Goal: Information Seeking & Learning: Learn about a topic

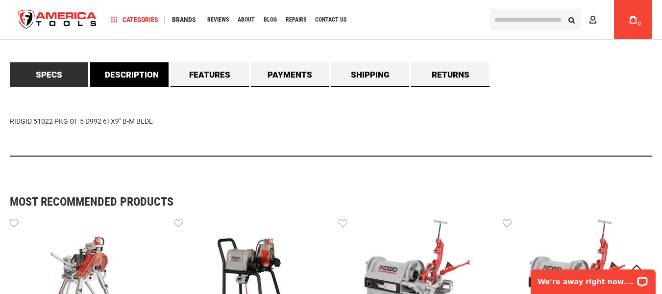
click at [131, 67] on link "Description" at bounding box center [129, 74] width 78 height 25
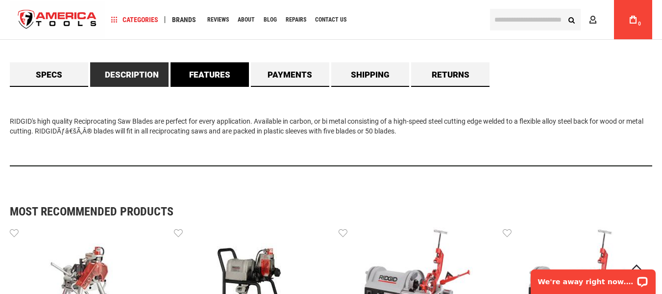
click at [234, 75] on link "Features" at bounding box center [210, 74] width 78 height 25
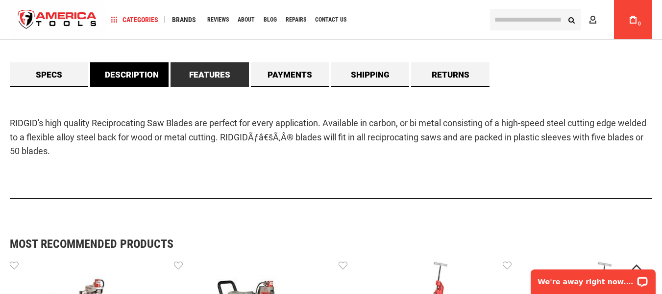
click at [122, 79] on link "Description" at bounding box center [129, 74] width 78 height 25
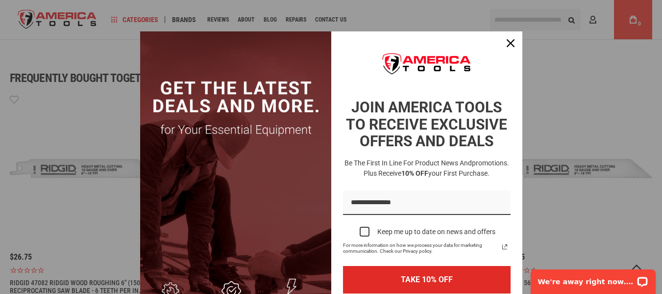
scroll to position [291, 0]
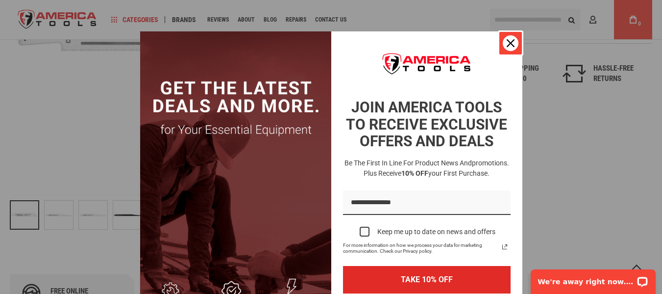
click at [507, 44] on icon "close icon" at bounding box center [511, 43] width 8 height 8
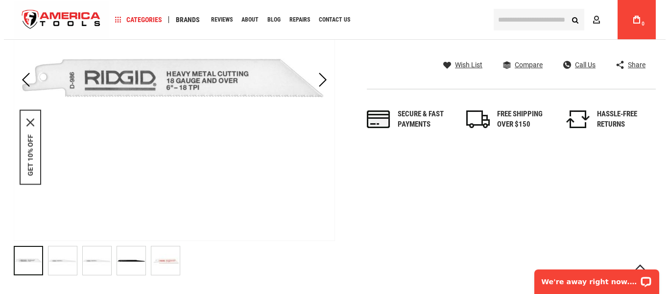
scroll to position [0, 0]
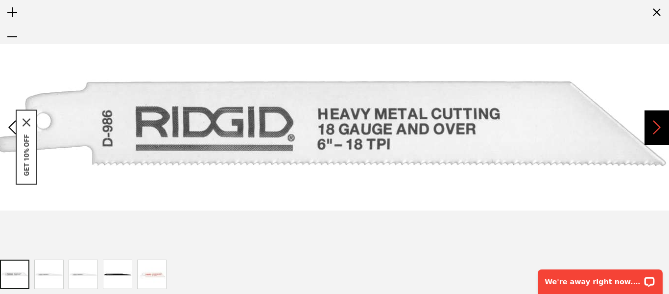
click at [656, 118] on div "Next" at bounding box center [657, 127] width 25 height 34
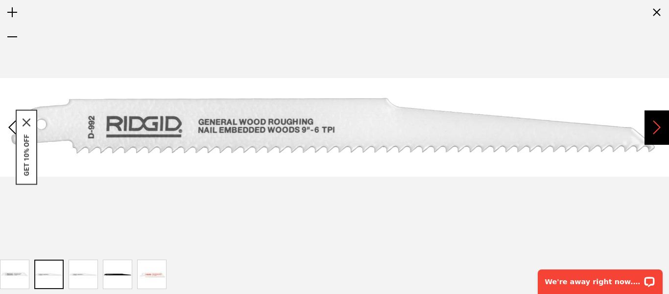
click at [656, 118] on div "Next" at bounding box center [657, 127] width 25 height 34
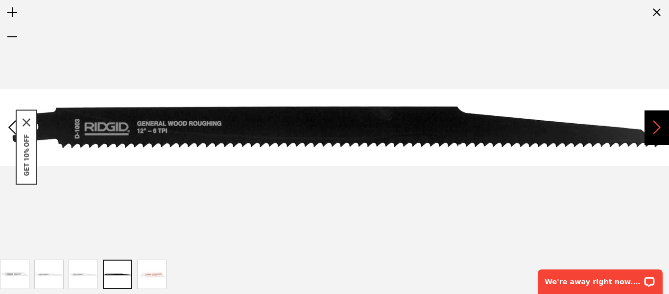
click at [656, 118] on div "Next" at bounding box center [657, 127] width 25 height 34
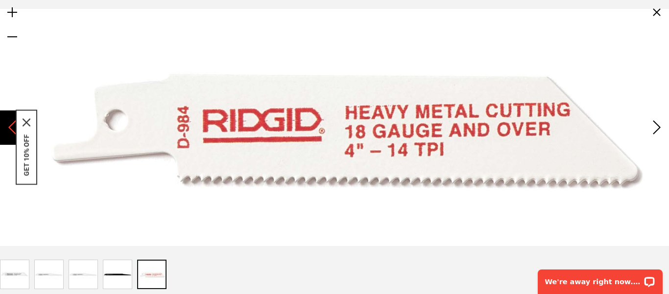
click at [10, 126] on div "Previous" at bounding box center [12, 127] width 25 height 34
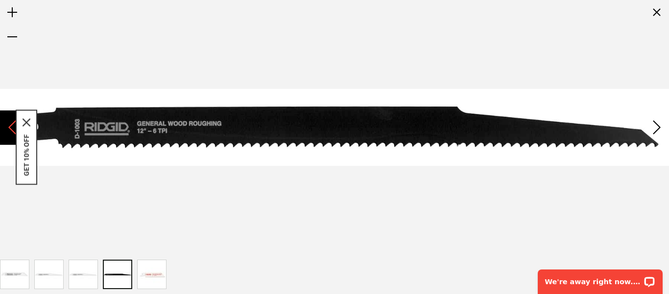
click at [10, 126] on div "Previous" at bounding box center [12, 127] width 25 height 34
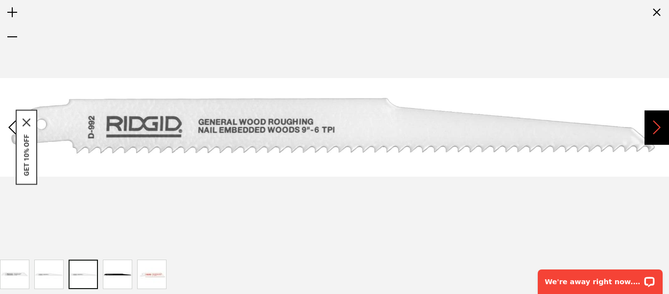
click at [659, 127] on div "Next" at bounding box center [657, 127] width 25 height 34
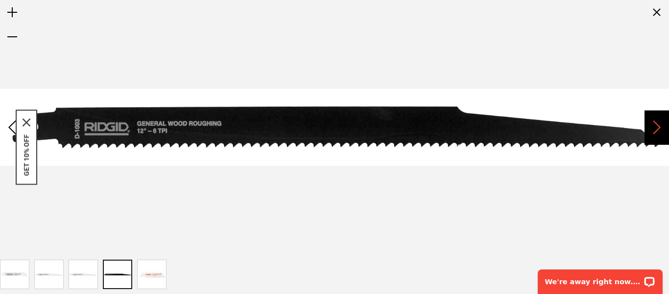
click at [659, 127] on div "Next" at bounding box center [657, 127] width 25 height 34
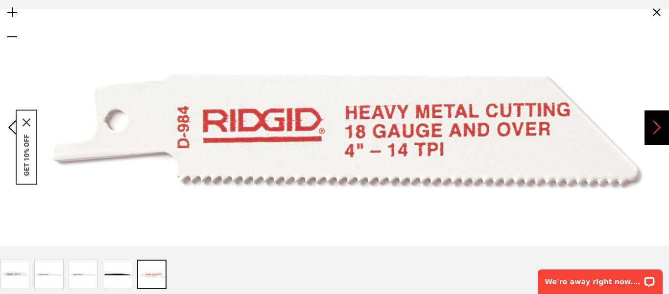
click at [659, 127] on div "Next" at bounding box center [657, 127] width 25 height 34
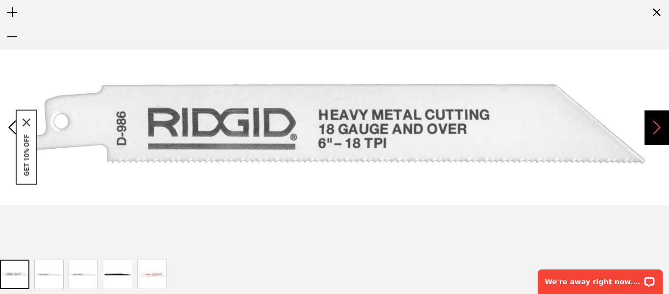
click at [659, 127] on div "Next" at bounding box center [657, 127] width 25 height 34
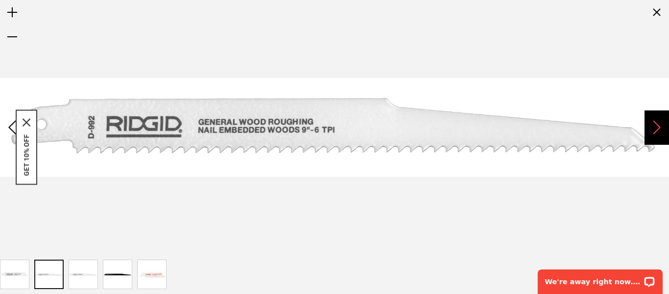
click at [659, 127] on div "Next" at bounding box center [657, 127] width 25 height 34
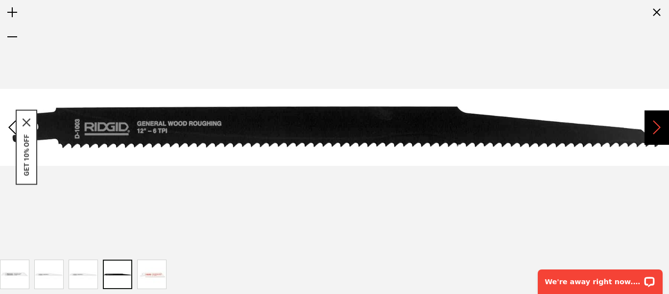
click at [659, 127] on div "Next" at bounding box center [657, 127] width 25 height 34
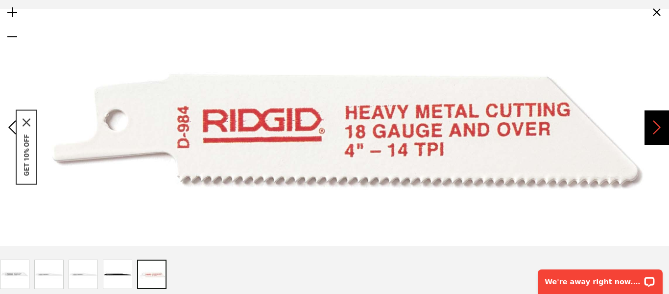
click at [659, 127] on div "Next" at bounding box center [657, 127] width 25 height 34
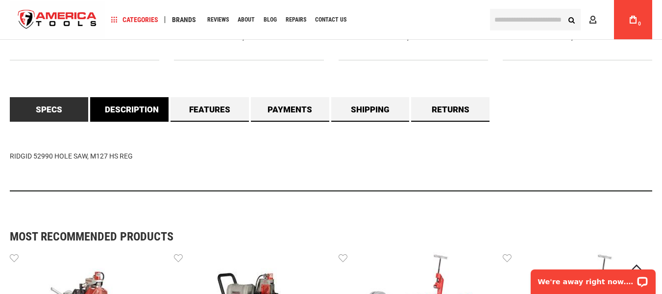
click at [137, 112] on link "Description" at bounding box center [129, 109] width 78 height 25
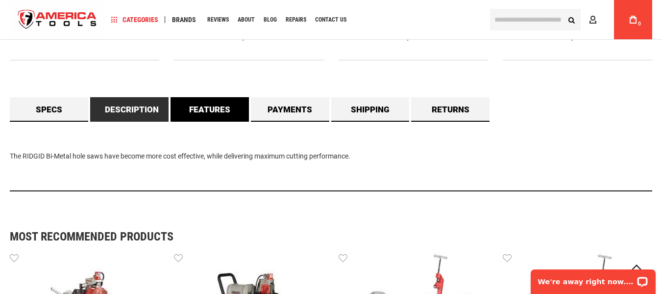
click at [220, 110] on link "Features" at bounding box center [210, 109] width 78 height 25
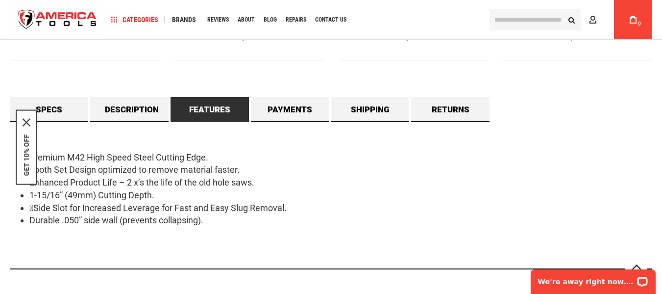
click at [540, 74] on div "Free online consultation Lifetime warranty Certified Distributor 45 day Guarant…" at bounding box center [331, 5] width 643 height 542
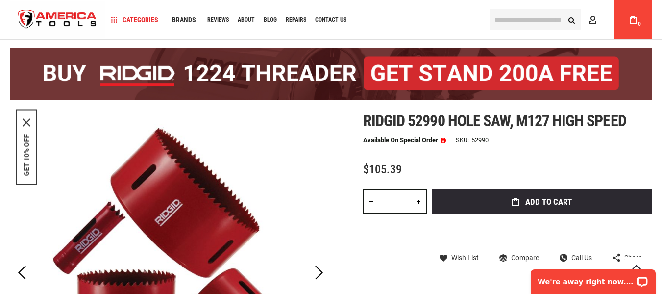
scroll to position [98, 0]
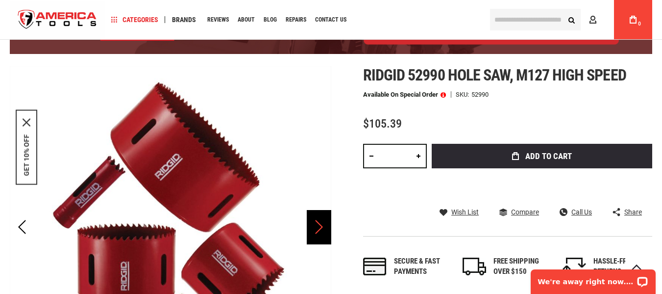
click at [320, 227] on div "Next" at bounding box center [319, 227] width 25 height 34
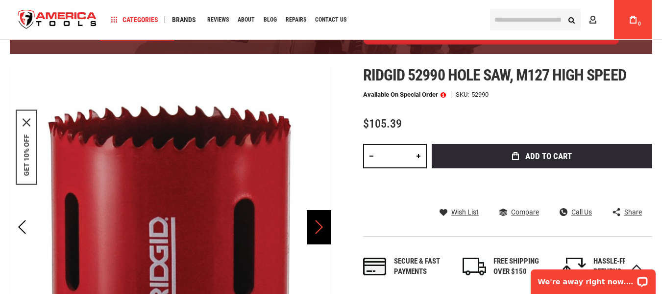
click at [318, 225] on div "Next" at bounding box center [319, 227] width 25 height 34
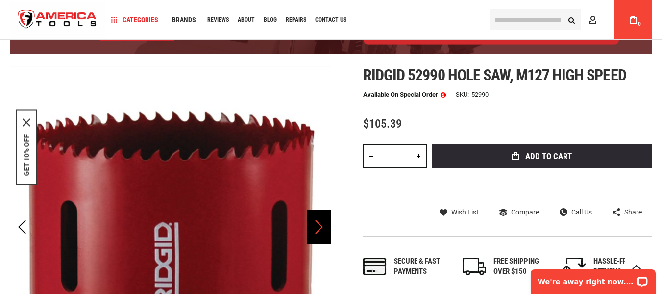
click at [318, 225] on div "Next" at bounding box center [319, 227] width 25 height 34
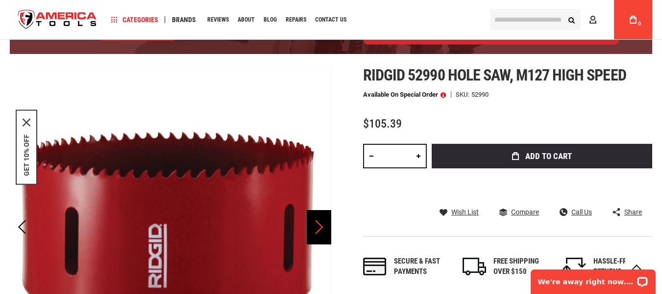
click at [318, 225] on div "Next" at bounding box center [319, 227] width 25 height 34
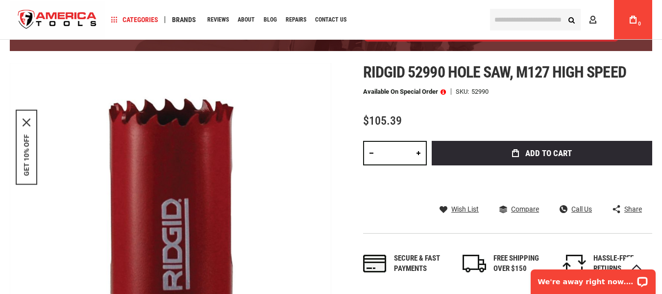
scroll to position [245, 0]
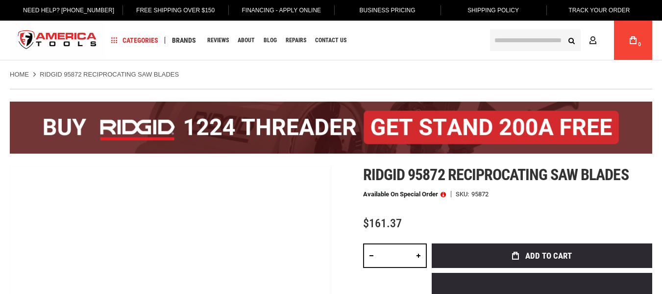
drag, startPoint x: 0, startPoint y: 0, endPoint x: 289, endPoint y: 205, distance: 354.3
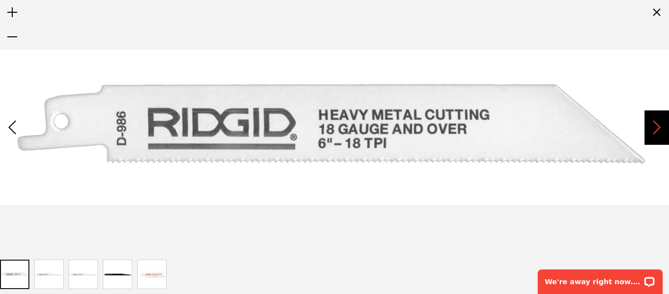
click at [652, 127] on div "Next" at bounding box center [657, 127] width 25 height 34
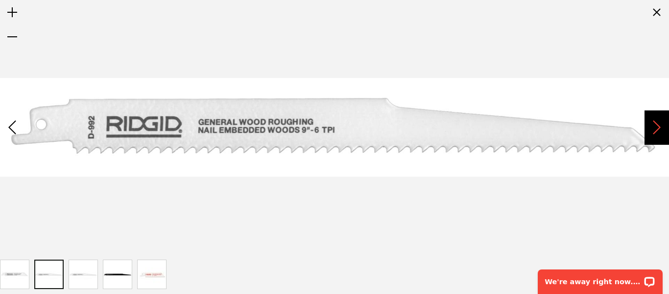
click at [652, 127] on div "Next" at bounding box center [657, 127] width 25 height 34
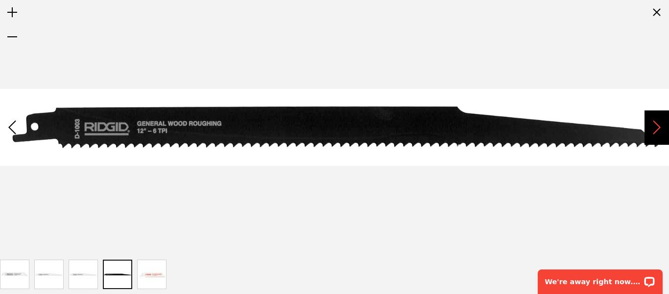
click at [652, 127] on div "Next" at bounding box center [657, 127] width 25 height 34
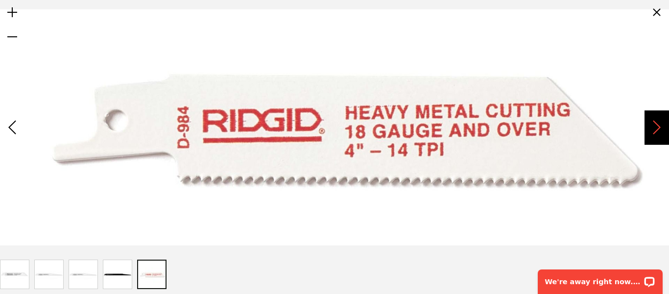
click at [652, 127] on div "Next" at bounding box center [657, 127] width 25 height 34
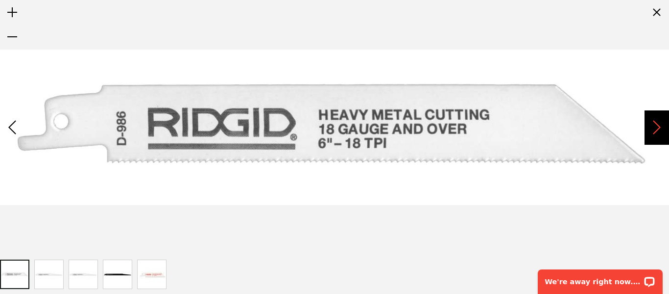
click at [652, 127] on div "Next" at bounding box center [657, 127] width 25 height 34
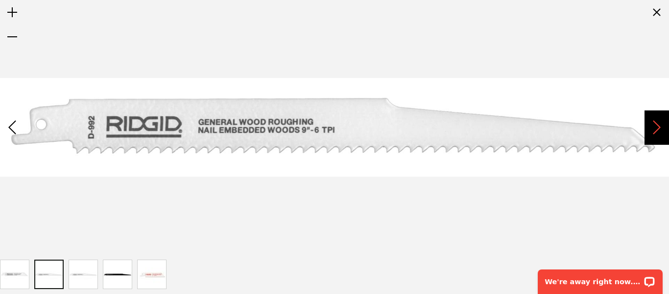
click at [652, 127] on div "Next" at bounding box center [657, 127] width 25 height 34
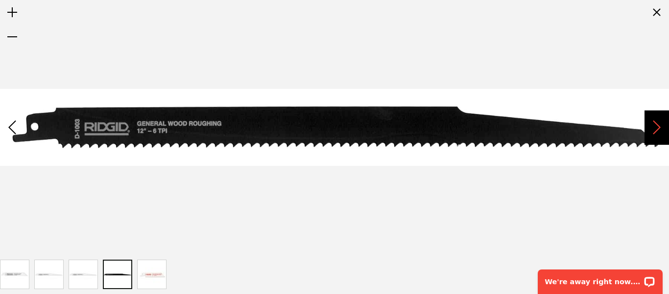
click at [652, 127] on div "Next" at bounding box center [657, 127] width 25 height 34
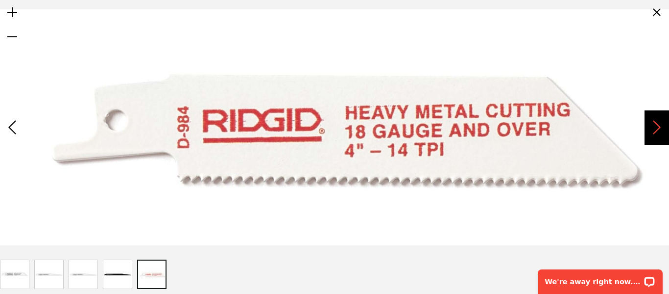
click at [652, 127] on div "Next" at bounding box center [657, 127] width 25 height 34
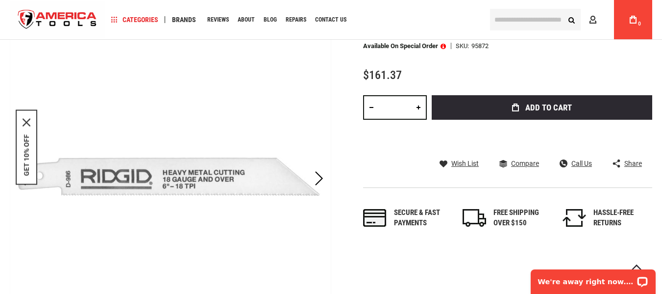
scroll to position [147, 0]
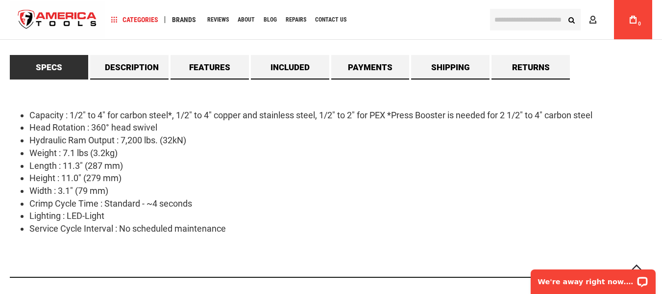
scroll to position [882, 0]
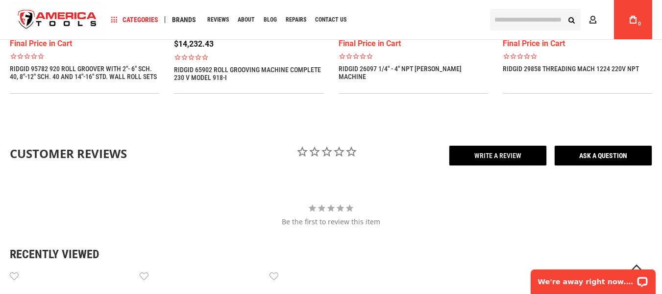
scroll to position [588, 0]
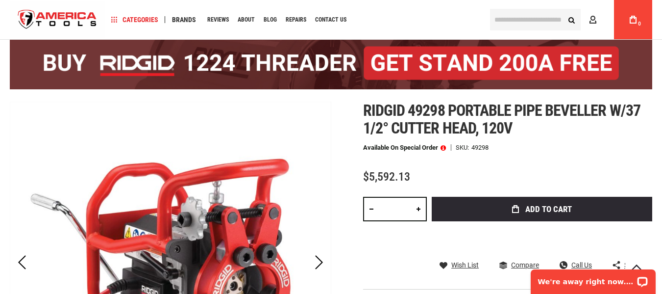
scroll to position [147, 0]
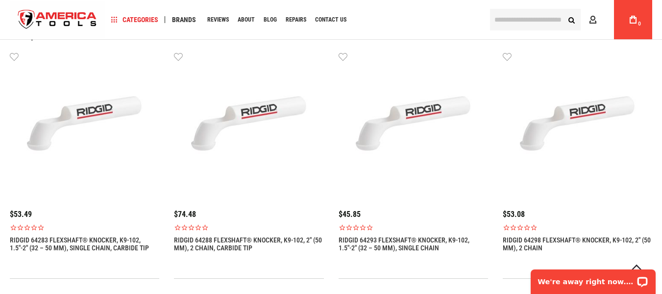
scroll to position [833, 0]
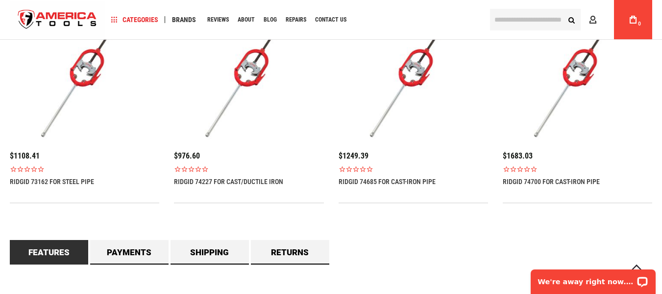
scroll to position [686, 0]
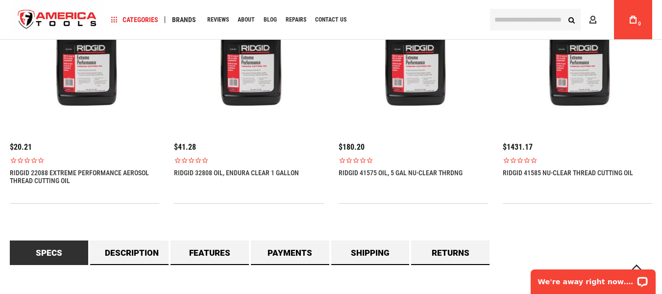
scroll to position [792, 0]
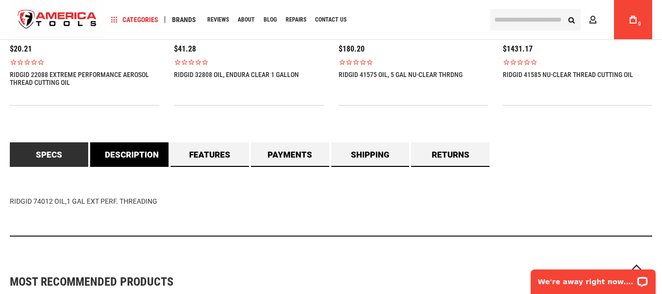
click at [146, 160] on link "Description" at bounding box center [129, 154] width 78 height 25
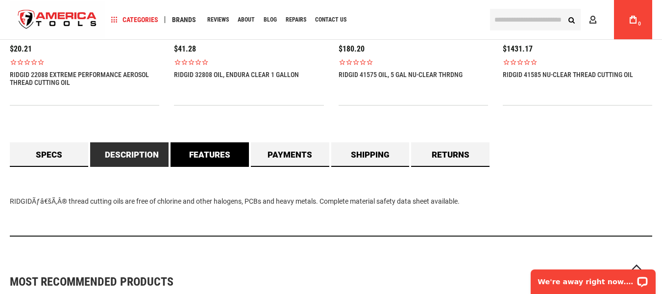
click at [204, 156] on link "Features" at bounding box center [210, 154] width 78 height 25
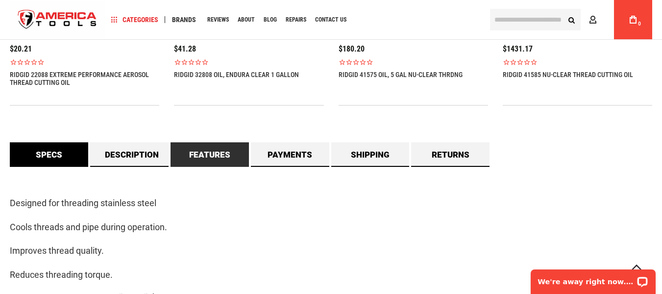
click at [47, 161] on link "Specs" at bounding box center [49, 154] width 78 height 25
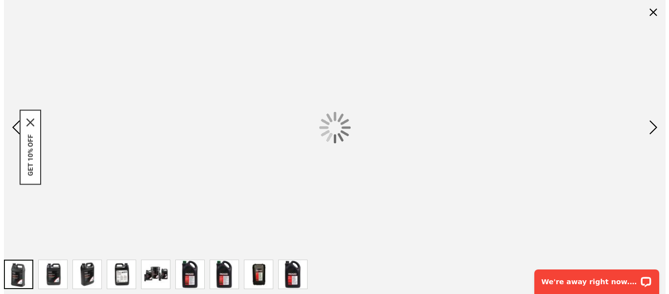
scroll to position [0, 0]
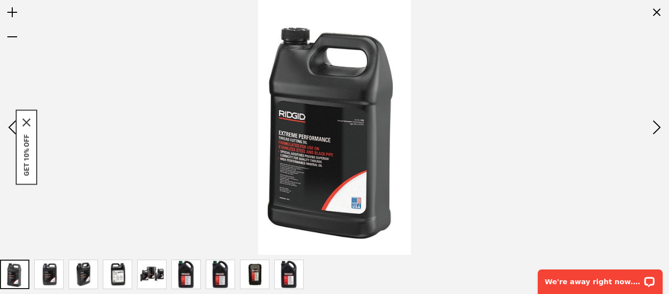
click at [376, 126] on img at bounding box center [334, 127] width 153 height 254
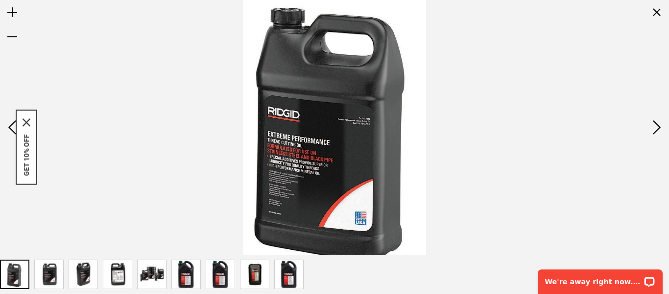
drag, startPoint x: 371, startPoint y: 129, endPoint x: 335, endPoint y: 143, distance: 38.1
click at [335, 143] on img at bounding box center [335, 127] width 184 height 305
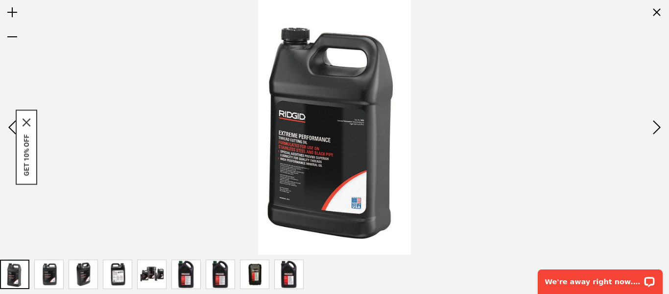
drag, startPoint x: 656, startPoint y: 17, endPoint x: 603, endPoint y: 21, distance: 53.6
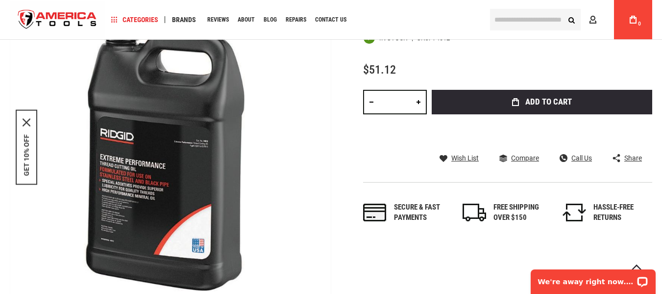
scroll to position [106, 0]
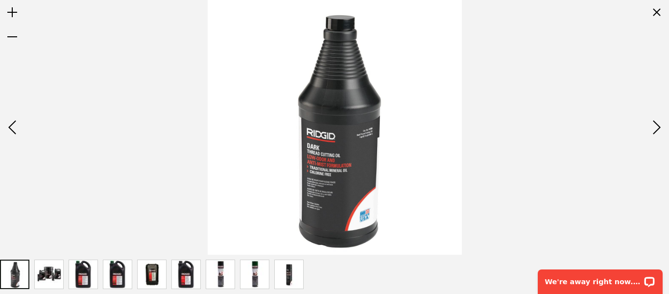
click at [359, 141] on img at bounding box center [335, 127] width 254 height 254
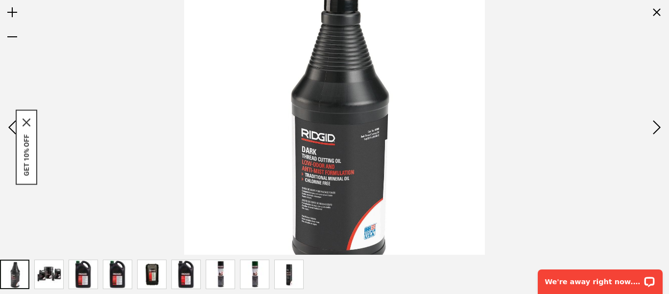
click at [48, 265] on img "RIDGID 41590 OIL, 1 QT DARK THREADING" at bounding box center [49, 274] width 28 height 28
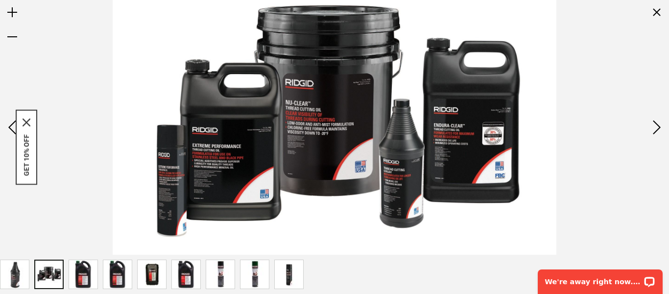
click at [321, 276] on div at bounding box center [334, 273] width 669 height 39
click at [662, 124] on div "Next" at bounding box center [657, 127] width 25 height 34
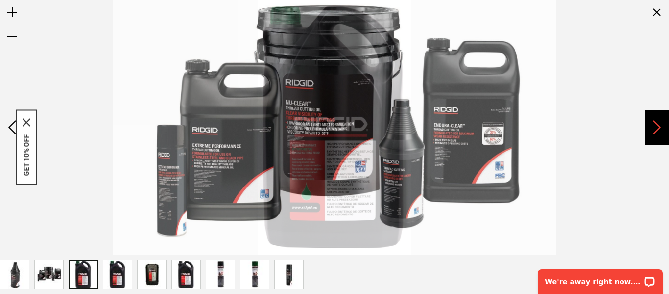
click at [662, 124] on div "Next" at bounding box center [657, 127] width 25 height 34
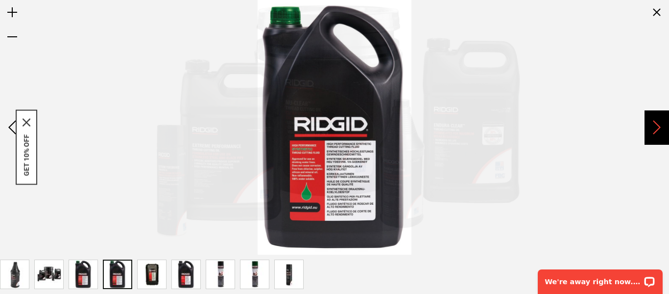
click at [662, 124] on div "Next" at bounding box center [657, 127] width 25 height 34
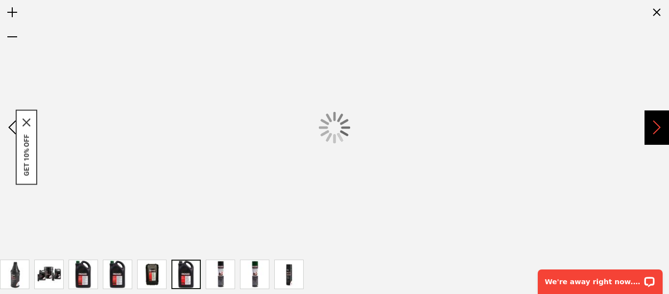
click at [662, 124] on div "Next" at bounding box center [657, 127] width 25 height 34
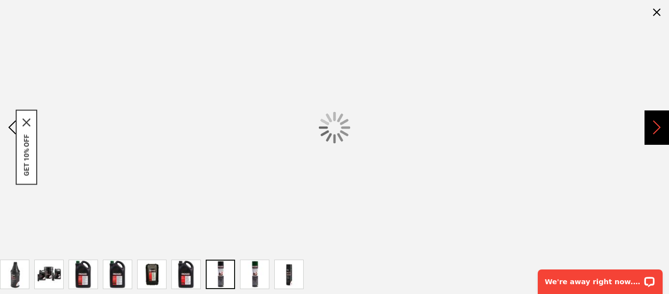
click at [662, 124] on div "Next" at bounding box center [657, 127] width 25 height 34
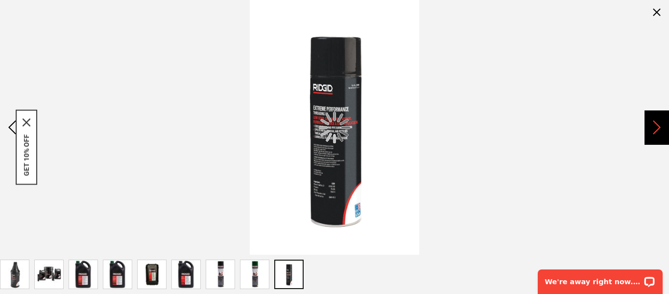
click at [662, 124] on div "Next" at bounding box center [657, 127] width 25 height 34
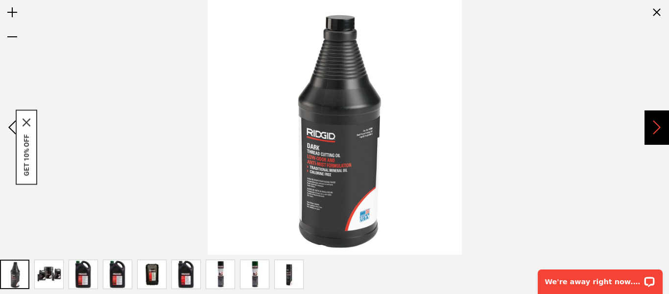
click at [662, 123] on div "Next" at bounding box center [657, 127] width 25 height 34
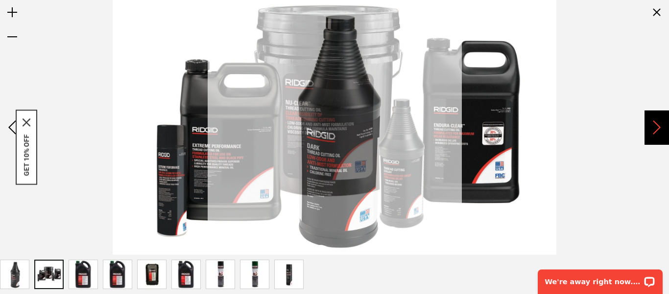
click at [662, 123] on div "Next" at bounding box center [657, 127] width 25 height 34
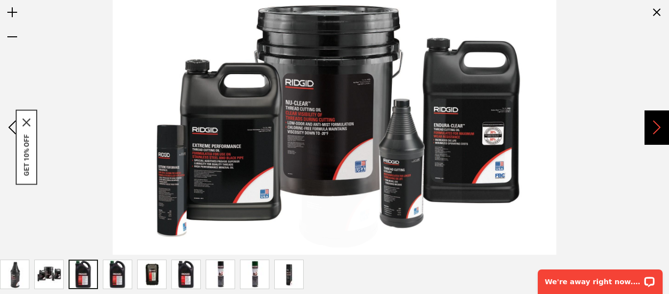
click at [662, 123] on div "Next" at bounding box center [657, 127] width 25 height 34
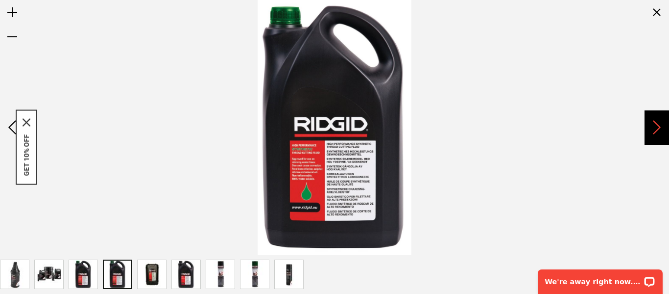
click at [662, 123] on div "Next" at bounding box center [657, 127] width 25 height 34
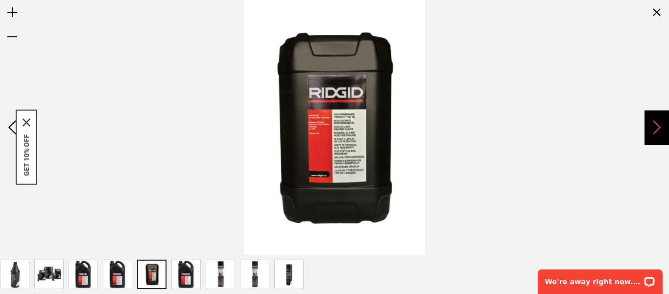
click at [662, 123] on div "Next" at bounding box center [657, 127] width 25 height 34
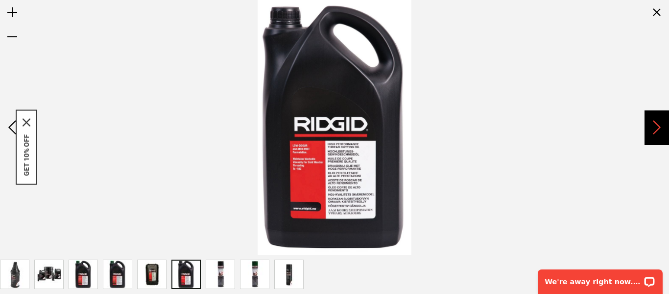
click at [662, 123] on div "Next" at bounding box center [657, 127] width 25 height 34
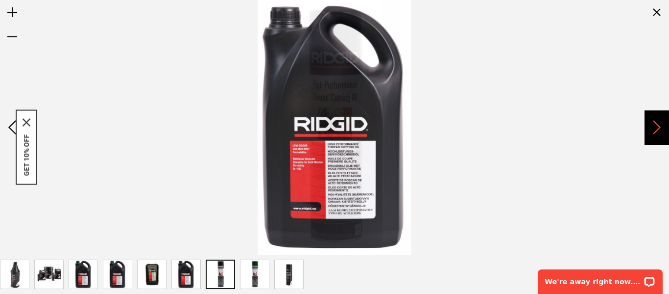
click at [662, 123] on div "Next" at bounding box center [657, 127] width 25 height 34
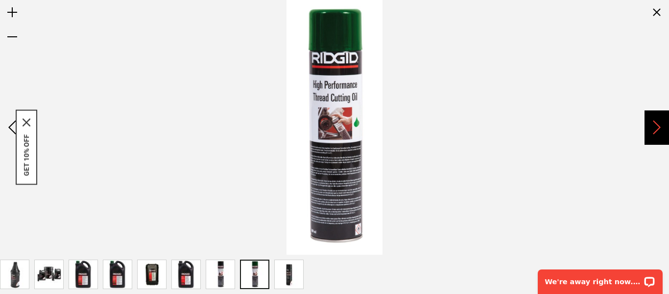
click at [662, 123] on div "Next" at bounding box center [657, 127] width 25 height 34
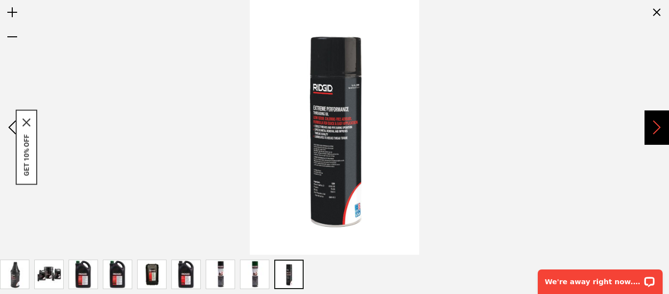
click at [662, 123] on div "Next" at bounding box center [657, 127] width 25 height 34
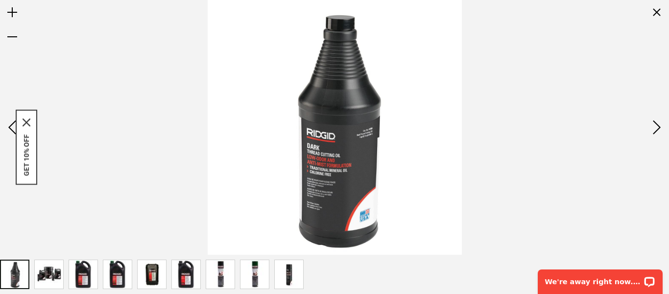
click at [49, 275] on img "RIDGID 41590 OIL, 1 QT DARK THREADING" at bounding box center [49, 274] width 28 height 28
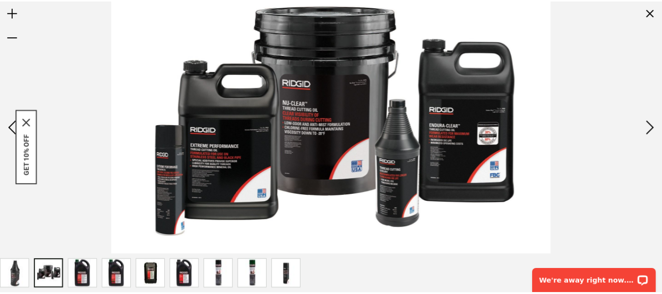
scroll to position [196, 0]
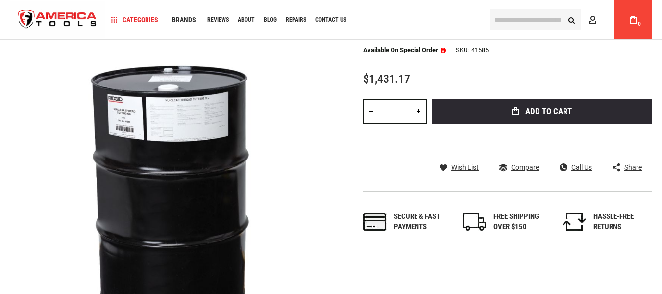
scroll to position [147, 0]
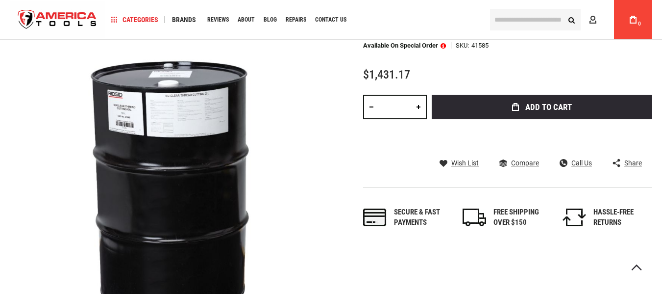
drag, startPoint x: 172, startPoint y: 116, endPoint x: 203, endPoint y: 182, distance: 73.7
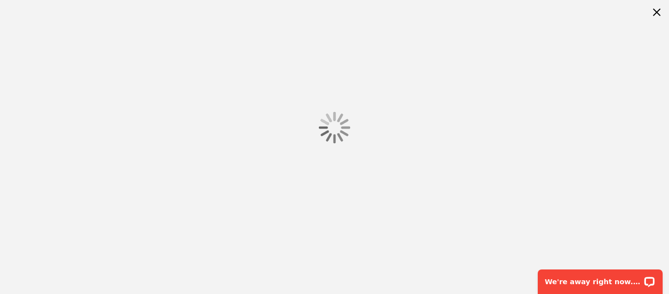
scroll to position [0, 0]
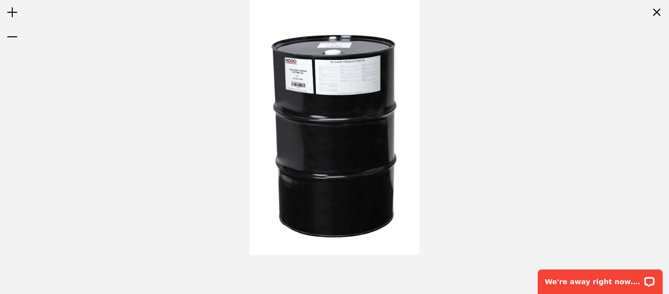
click at [346, 100] on img at bounding box center [335, 127] width 170 height 254
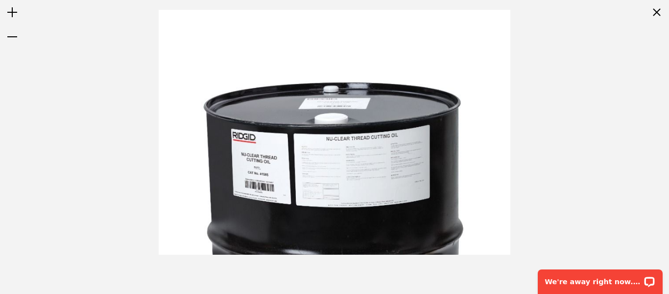
drag, startPoint x: 359, startPoint y: 101, endPoint x: 320, endPoint y: 198, distance: 104.7
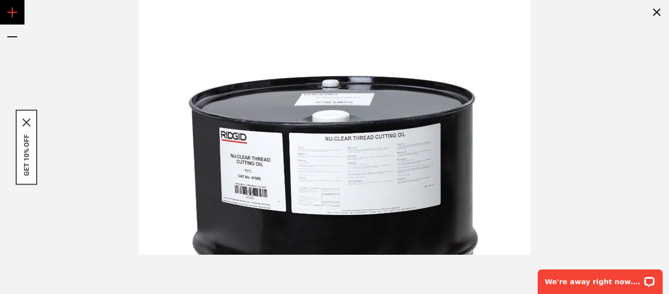
click at [7, 10] on div "Zoom in" at bounding box center [12, 12] width 25 height 25
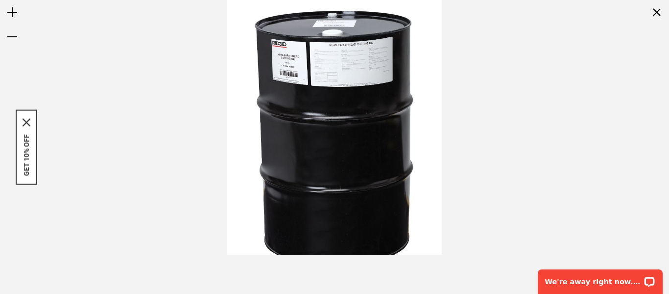
click at [335, 90] on img at bounding box center [334, 128] width 214 height 322
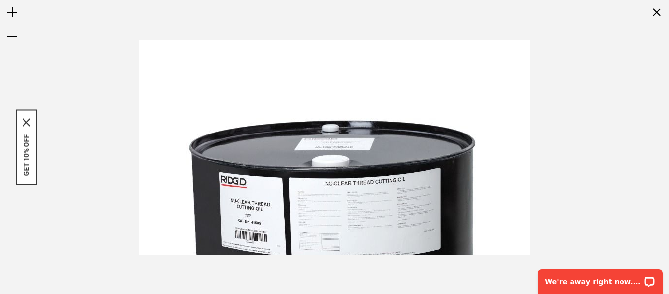
drag, startPoint x: 363, startPoint y: 27, endPoint x: 347, endPoint y: 130, distance: 104.1
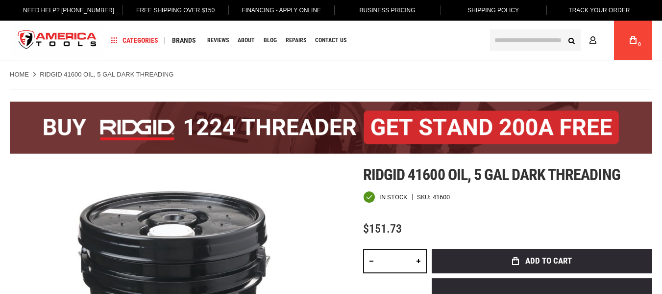
click at [394, 63] on div "Home RIDGID 41600 OIL, 5 GAL DARK THREADING" at bounding box center [331, 69] width 662 height 19
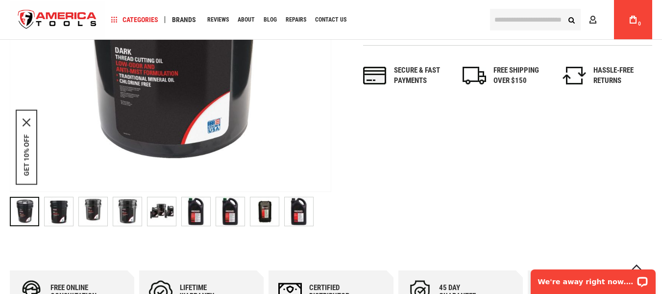
scroll to position [147, 0]
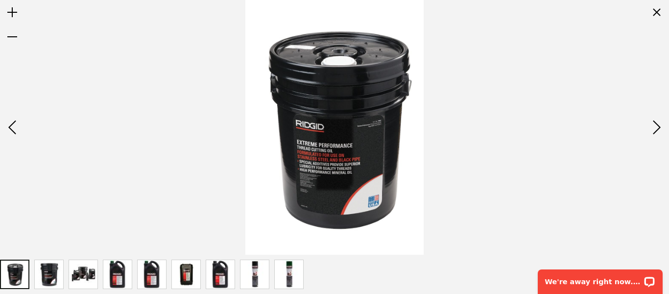
click at [352, 125] on img at bounding box center [335, 127] width 178 height 254
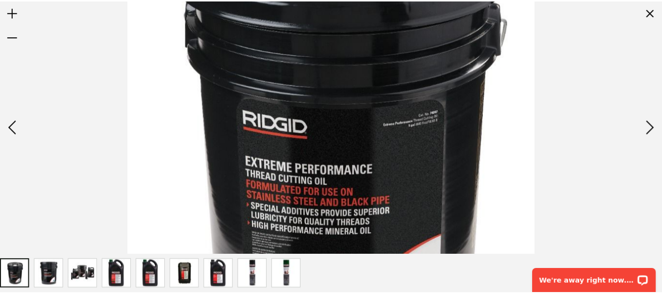
scroll to position [98, 0]
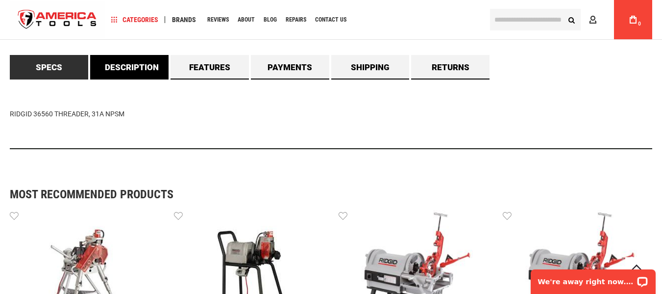
click at [129, 60] on link "Description" at bounding box center [129, 67] width 78 height 25
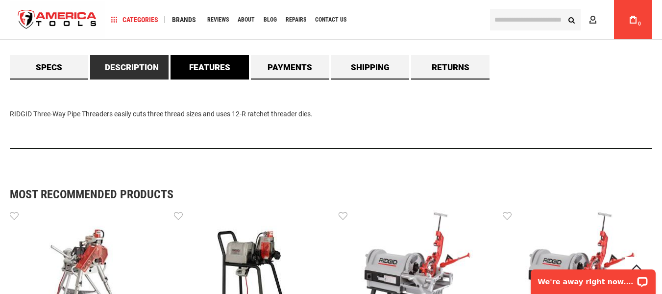
click at [195, 66] on link "Features" at bounding box center [210, 67] width 78 height 25
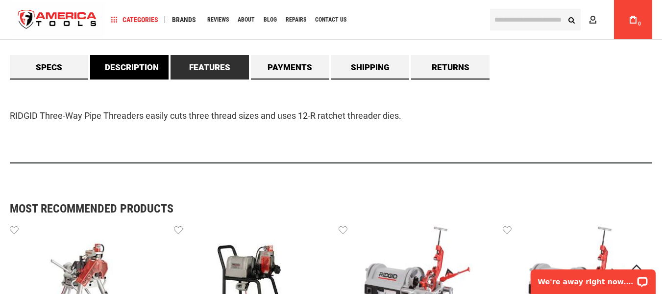
click at [110, 70] on link "Description" at bounding box center [129, 67] width 78 height 25
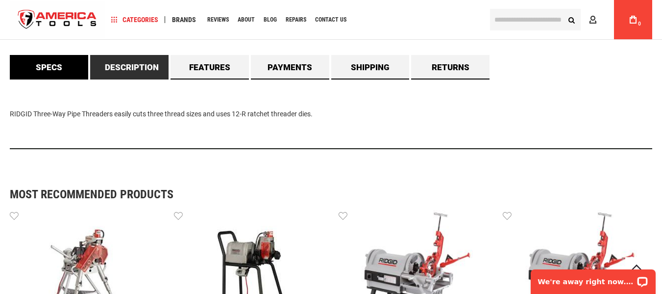
click at [33, 71] on link "Specs" at bounding box center [49, 67] width 78 height 25
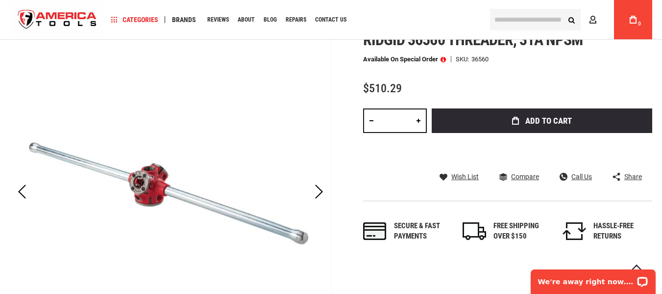
scroll to position [45, 0]
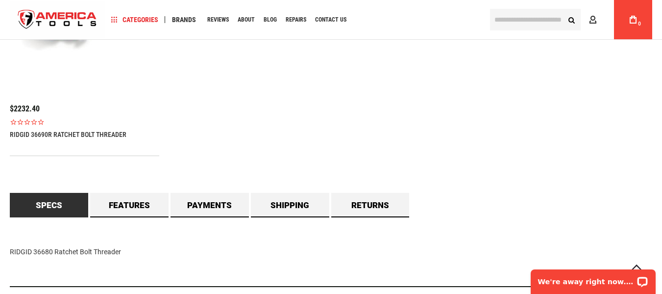
scroll to position [793, 0]
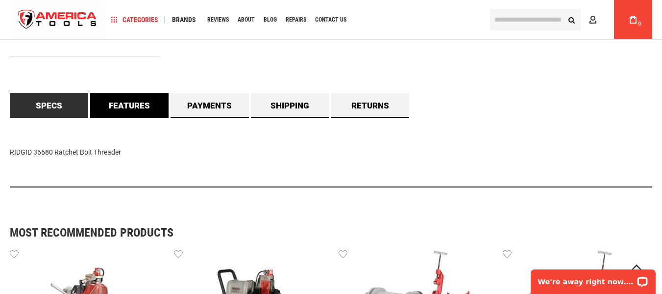
click at [143, 110] on link "Features" at bounding box center [129, 105] width 78 height 25
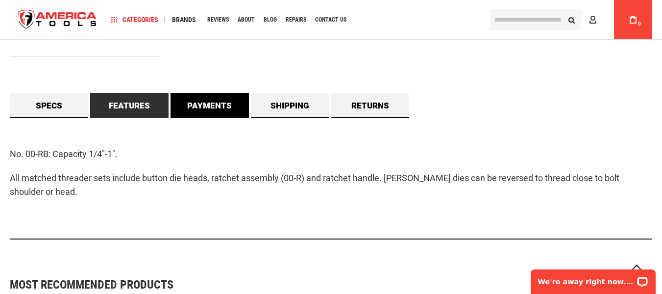
click at [218, 99] on link "Payments" at bounding box center [210, 105] width 78 height 25
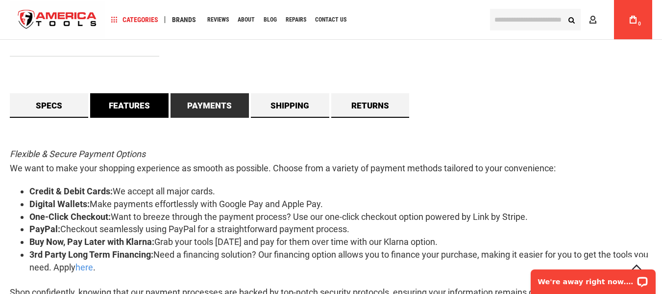
click at [129, 103] on link "Features" at bounding box center [129, 105] width 78 height 25
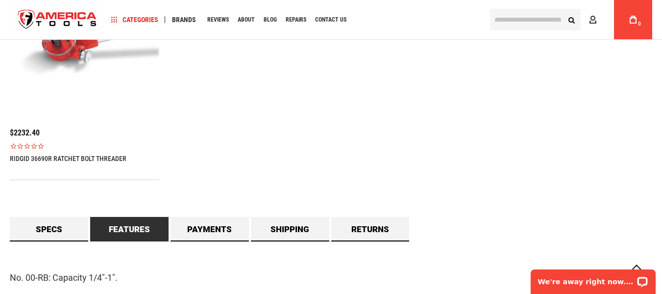
scroll to position [744, 0]
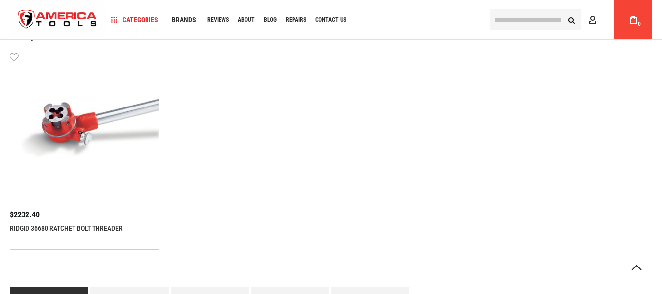
scroll to position [784, 0]
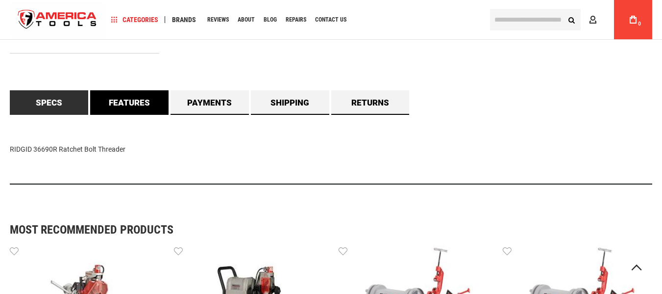
click at [136, 110] on link "Features" at bounding box center [129, 102] width 78 height 25
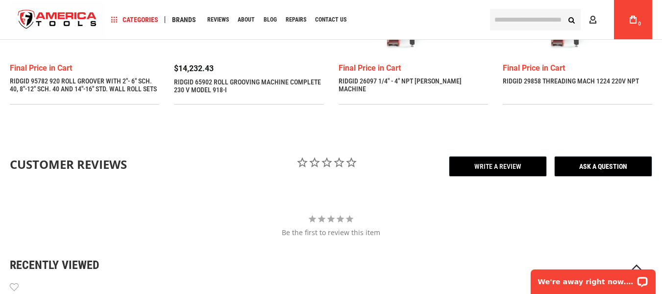
scroll to position [1188, 0]
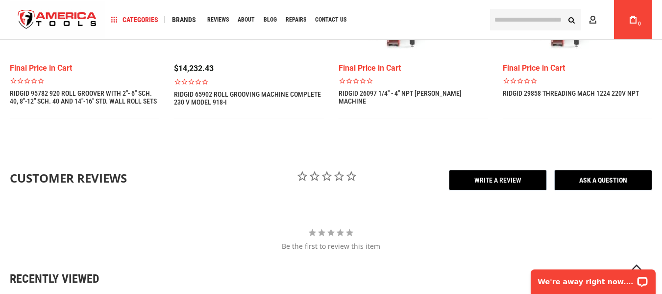
click at [254, 155] on div "Customer Reviews 0.0 Be the first to review this item 5 ★ 0% 0 4 ★ 0% 0 3 ★ 0% …" at bounding box center [331, 210] width 643 height 111
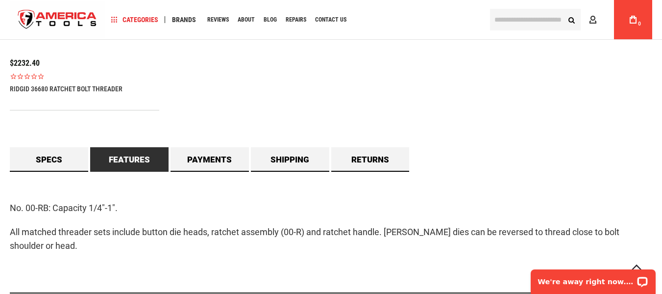
scroll to position [796, 0]
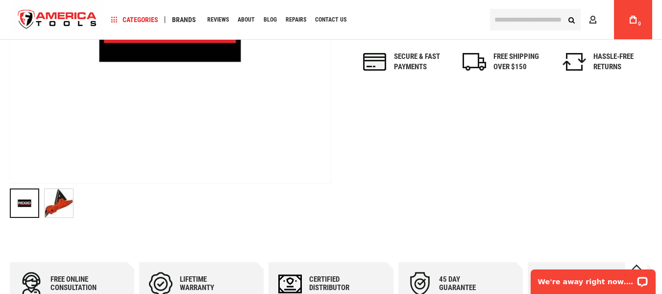
scroll to position [303, 0]
click at [58, 202] on img at bounding box center [59, 202] width 28 height 28
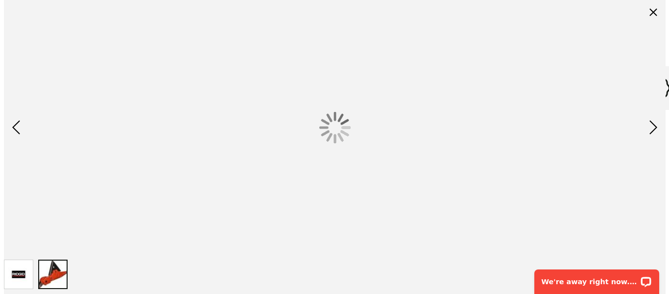
scroll to position [0, 0]
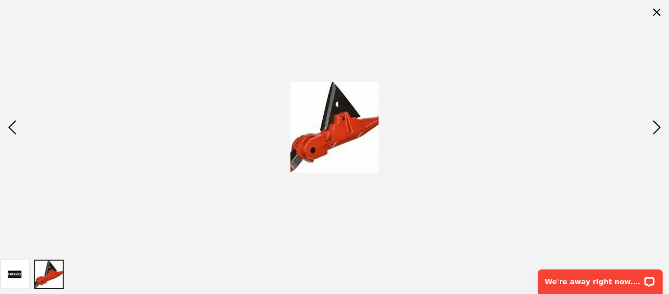
click at [419, 158] on div at bounding box center [334, 127] width 669 height 254
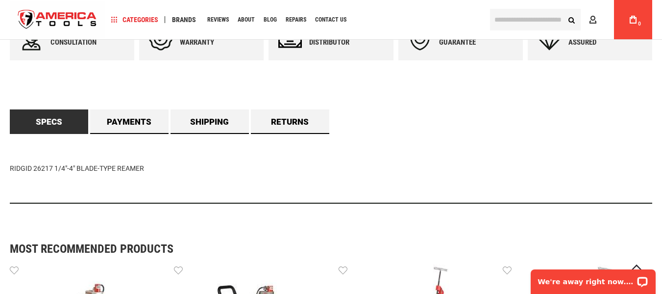
scroll to position [548, 0]
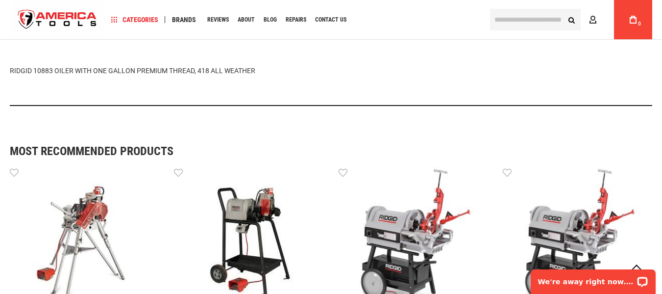
scroll to position [588, 0]
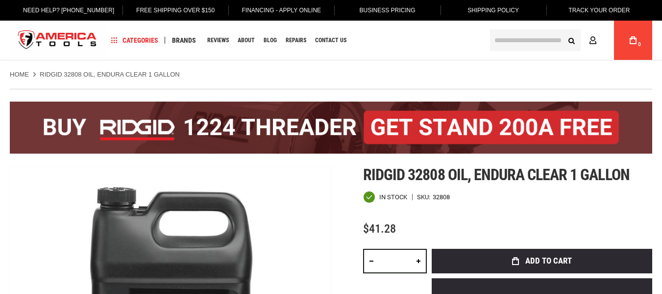
drag, startPoint x: 0, startPoint y: 0, endPoint x: 287, endPoint y: 187, distance: 342.6
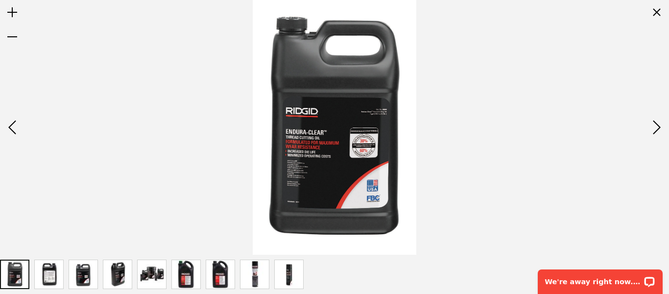
click at [446, 164] on div at bounding box center [334, 127] width 669 height 254
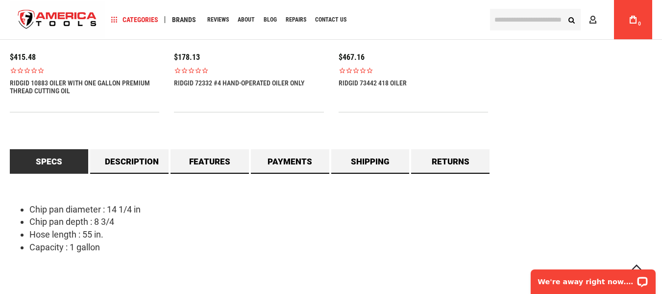
scroll to position [882, 0]
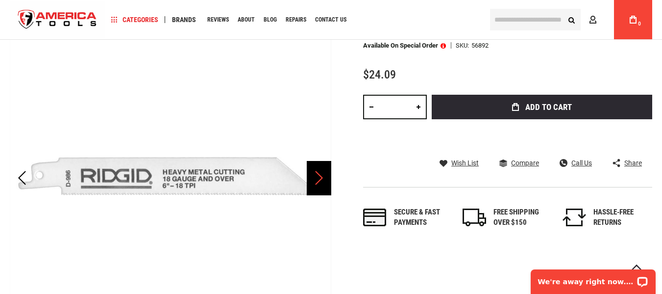
click at [318, 177] on div "Next" at bounding box center [319, 178] width 25 height 34
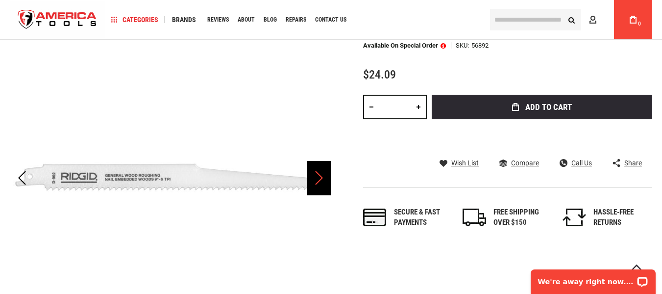
click at [318, 177] on div "Next" at bounding box center [319, 178] width 25 height 34
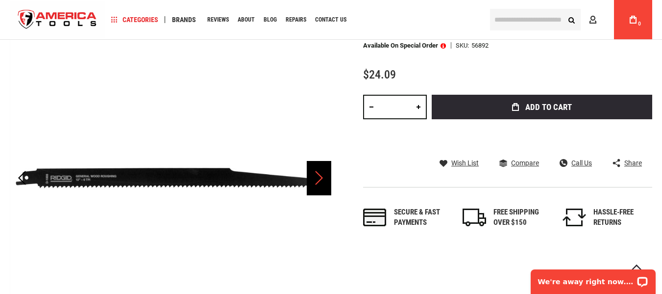
click at [318, 177] on div "Next" at bounding box center [319, 178] width 25 height 34
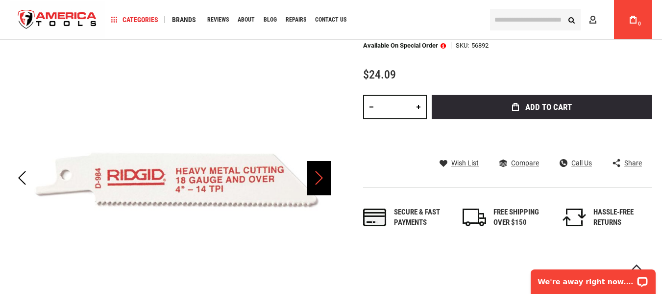
click at [318, 177] on div "Next" at bounding box center [319, 178] width 25 height 34
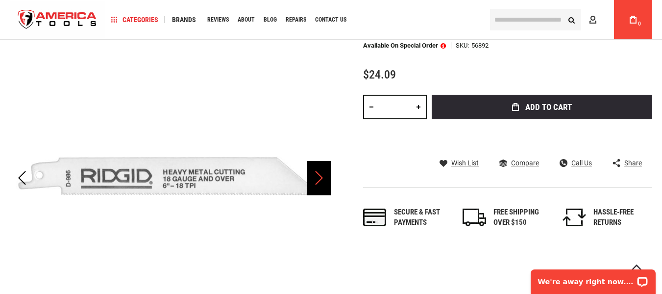
click at [318, 177] on div "Next" at bounding box center [319, 178] width 25 height 34
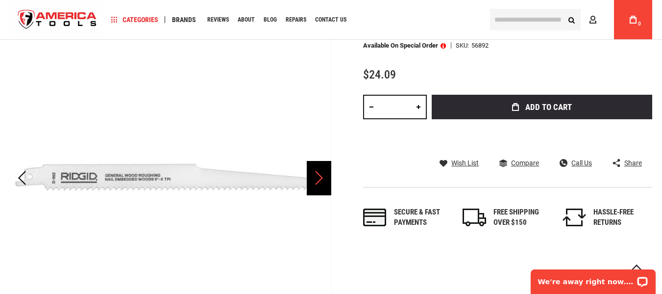
click at [321, 177] on div "Next" at bounding box center [319, 178] width 25 height 34
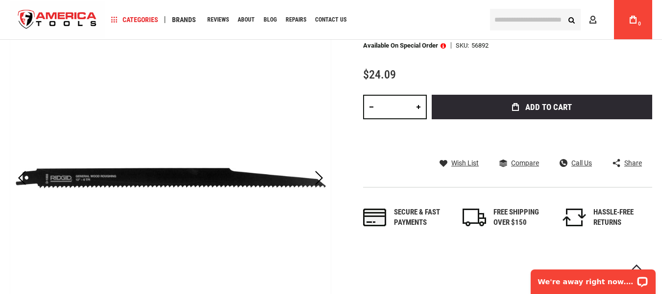
click at [318, 88] on div "Next" at bounding box center [319, 178] width 25 height 322
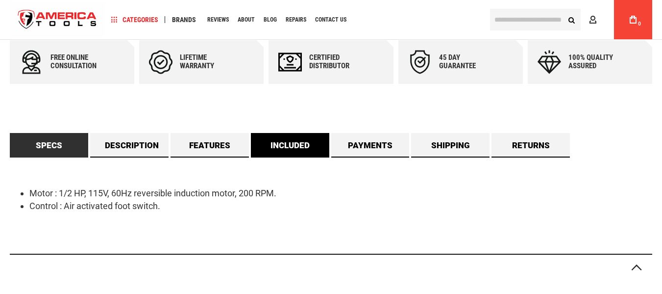
scroll to position [588, 0]
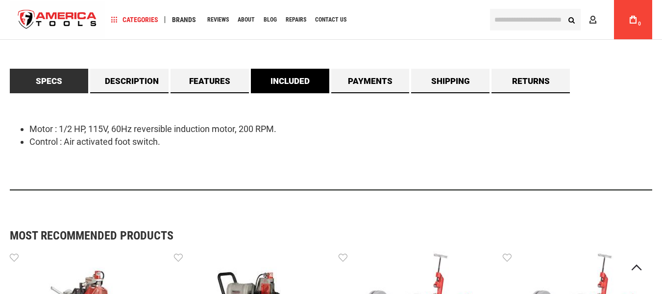
click at [295, 78] on link "Included" at bounding box center [290, 81] width 78 height 25
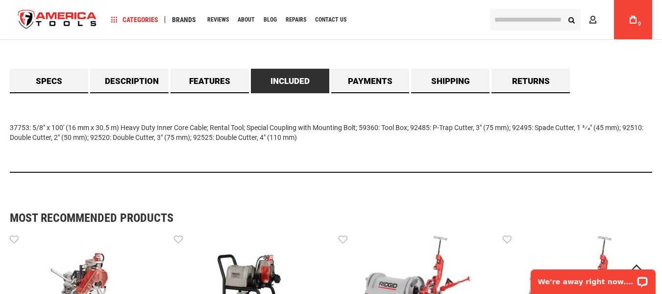
scroll to position [0, 0]
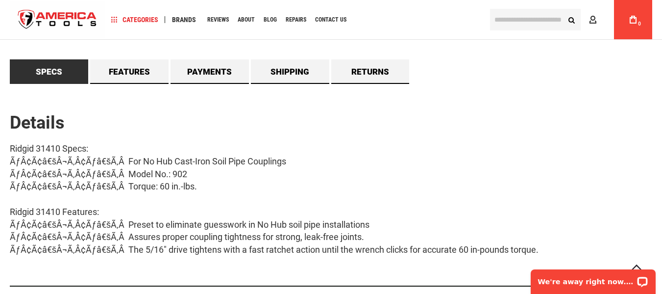
scroll to position [882, 0]
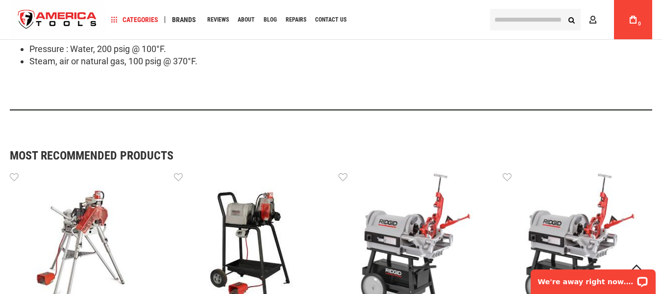
scroll to position [1127, 0]
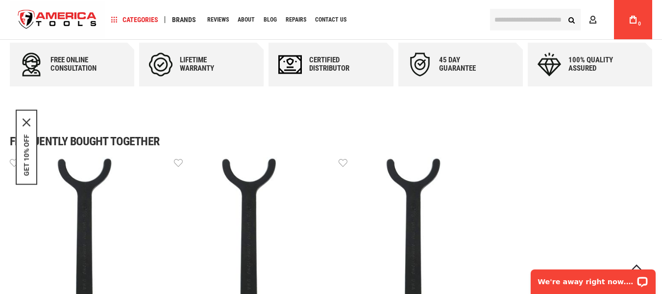
scroll to position [343, 0]
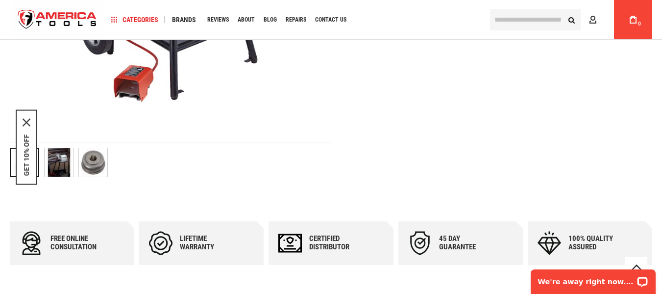
click at [86, 167] on img "RIDGID 67192 SPANNER WRENCH" at bounding box center [93, 162] width 28 height 28
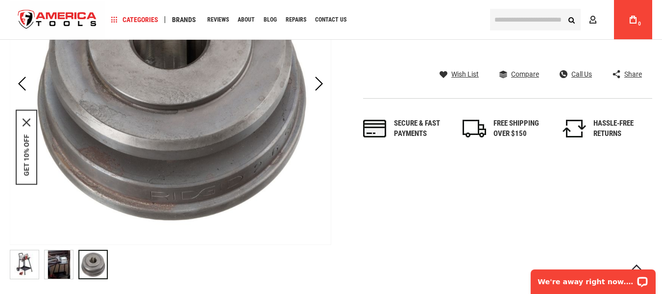
scroll to position [245, 0]
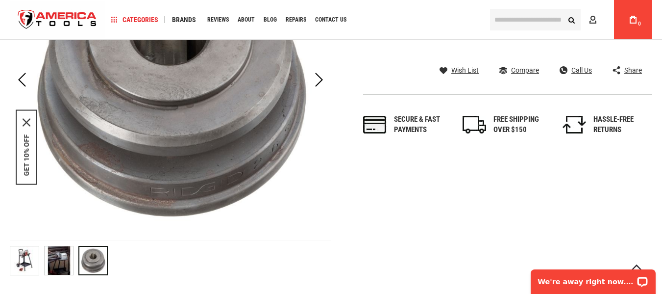
click at [62, 259] on img "RIDGID 67192 SPANNER WRENCH" at bounding box center [59, 260] width 28 height 28
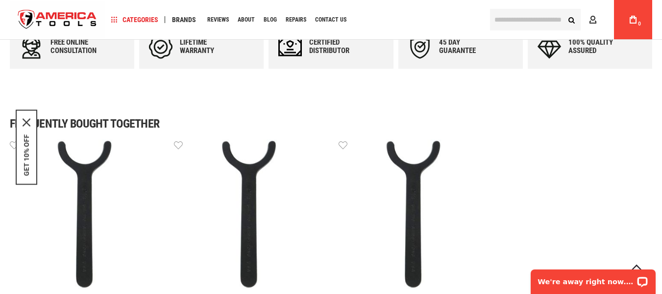
scroll to position [0, 0]
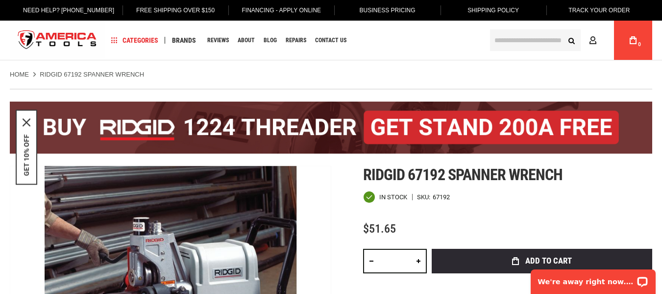
click at [431, 67] on div "Home RIDGID 67192 SPANNER WRENCH" at bounding box center [331, 69] width 662 height 19
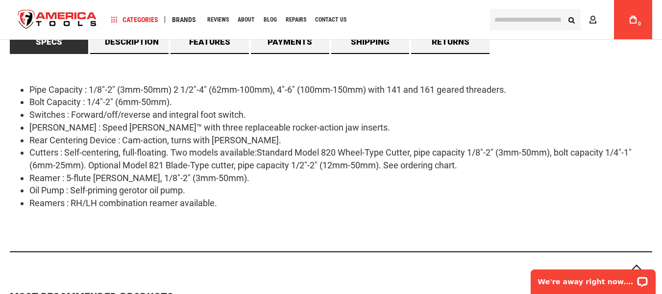
scroll to position [882, 0]
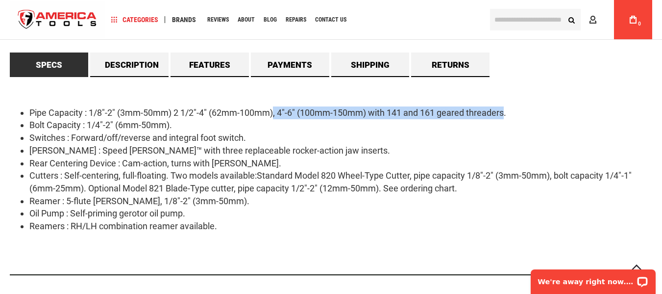
drag, startPoint x: 274, startPoint y: 115, endPoint x: 505, endPoint y: 114, distance: 231.3
click at [505, 114] on li "Pipe Capacity : 1/8"-2" (3mm-50mm) 2 1/2"-4" (62mm-100mm), 4"-6" (100mm-150mm) …" at bounding box center [340, 112] width 623 height 13
click at [302, 112] on li "Pipe Capacity : 1/8"-2" (3mm-50mm) 2 1/2"-4" (62mm-100mm), 4"-6" (100mm-150mm) …" at bounding box center [340, 112] width 623 height 13
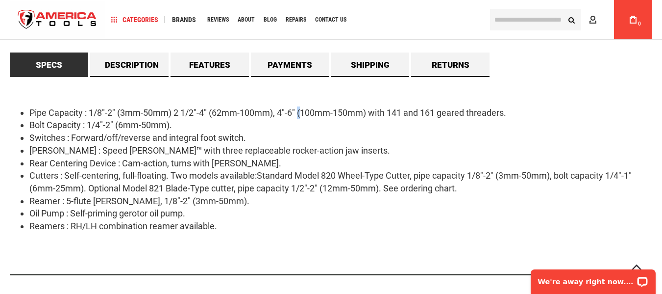
click at [302, 115] on li "Pipe Capacity : 1/8"-2" (3mm-50mm) 2 1/2"-4" (62mm-100mm), 4"-6" (100mm-150mm) …" at bounding box center [340, 112] width 623 height 13
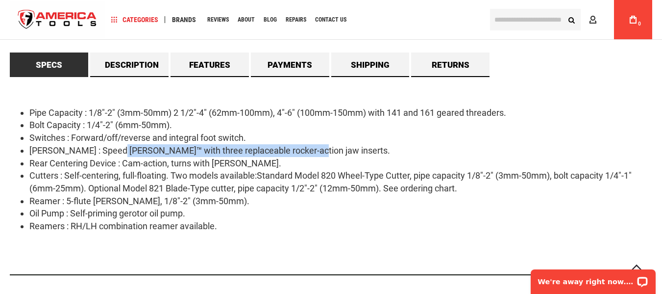
drag, startPoint x: 122, startPoint y: 149, endPoint x: 305, endPoint y: 155, distance: 183.4
click at [305, 155] on li "Chuck : Speed Chuck™ with three replaceable rocker-action jaw inserts." at bounding box center [340, 150] width 623 height 13
copy li "with three replaceable rocker-action jaw inserts"
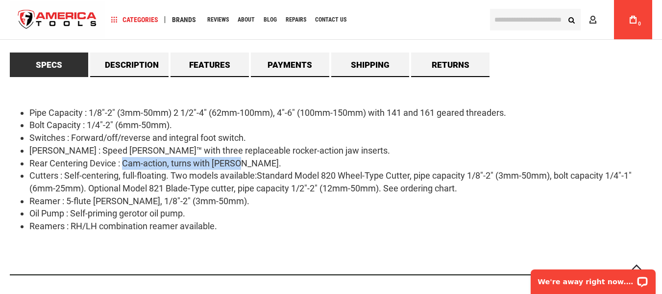
drag, startPoint x: 123, startPoint y: 163, endPoint x: 381, endPoint y: 131, distance: 260.2
click at [260, 160] on li "Rear Centering Device : Cam-action, turns with chuck." at bounding box center [340, 163] width 623 height 13
copy li "Cam-action, turns with chuck."
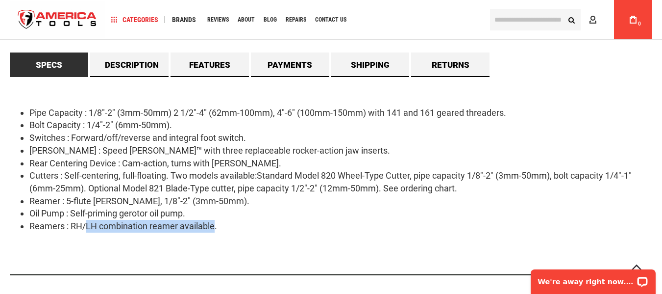
drag, startPoint x: 87, startPoint y: 224, endPoint x: 214, endPoint y: 231, distance: 127.1
click at [214, 231] on li "Reamers : RH/LH combination reamer available." at bounding box center [340, 226] width 623 height 13
copy li "LH combination reamer available"
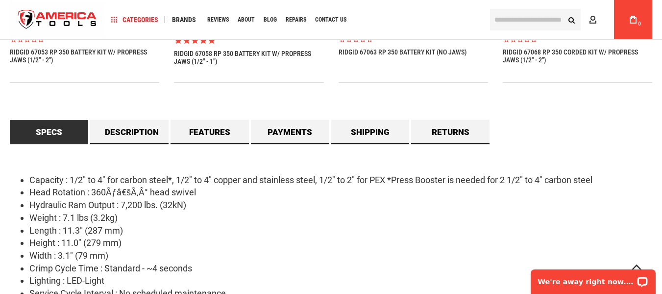
scroll to position [931, 0]
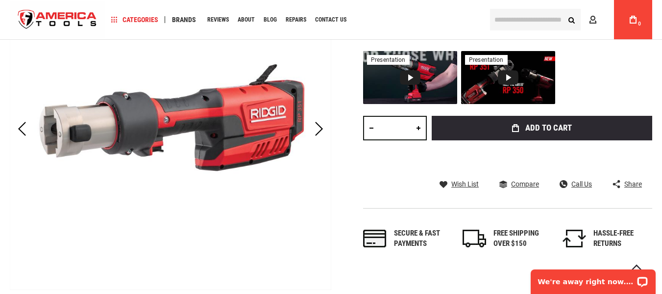
scroll to position [294, 0]
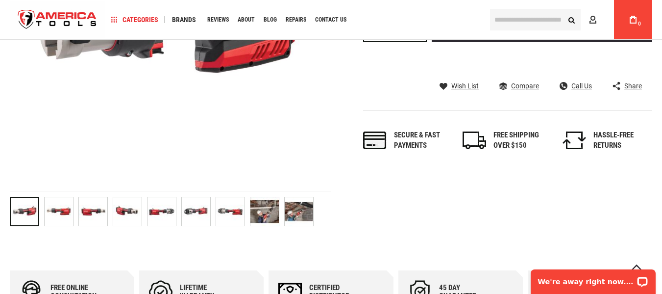
click at [355, 211] on div "Skip to the end of the images gallery Skip to the beginning of the images galle…" at bounding box center [331, 50] width 643 height 361
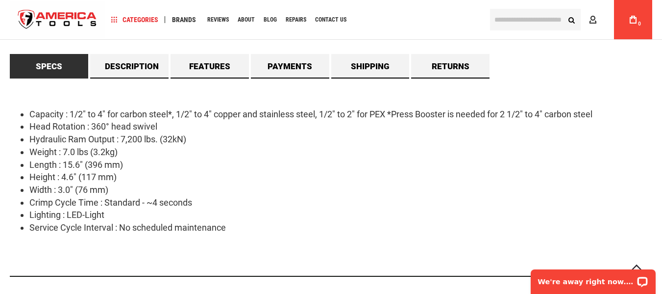
scroll to position [882, 0]
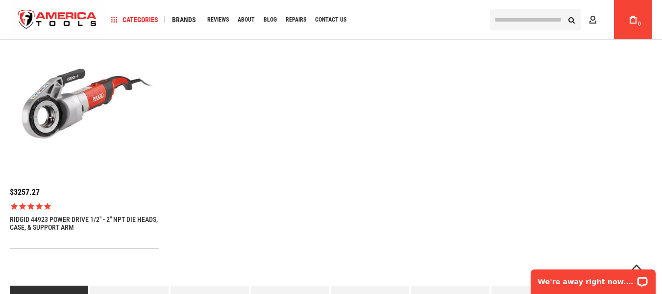
scroll to position [643, 0]
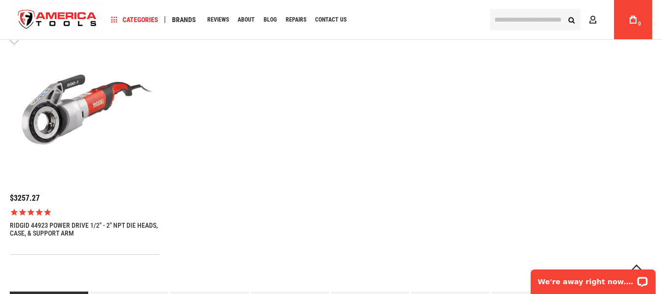
click at [381, 124] on div "$3257.27 1 review RIDGID 44923 POWER DRIVE 1/2" - 2" NPT DIE HEADS, CASE, & SUP…" at bounding box center [331, 145] width 643 height 220
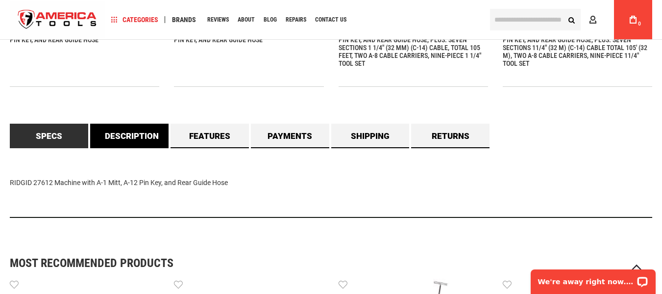
click at [133, 128] on link "Description" at bounding box center [129, 136] width 78 height 25
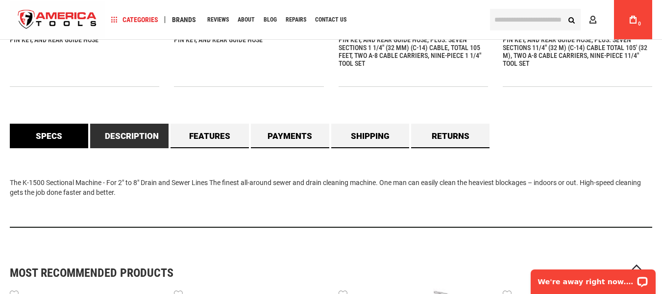
click at [63, 135] on link "Specs" at bounding box center [49, 136] width 78 height 25
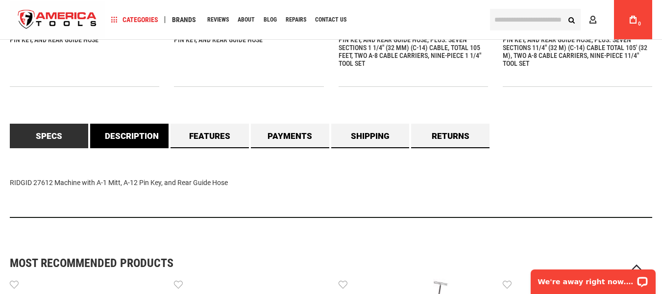
click at [128, 130] on link "Description" at bounding box center [129, 136] width 78 height 25
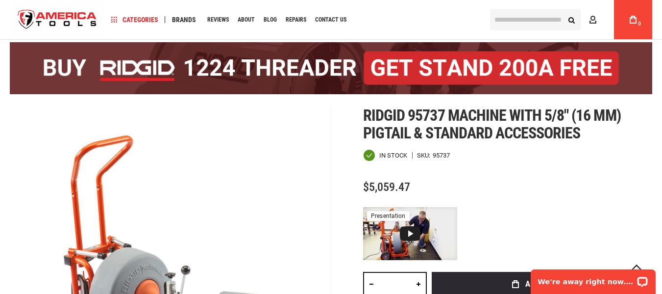
click at [487, 174] on div "Ridgid 95737 machine with 5/8" (16 mm) pigtail & standard accessories In stock …" at bounding box center [507, 265] width 289 height 318
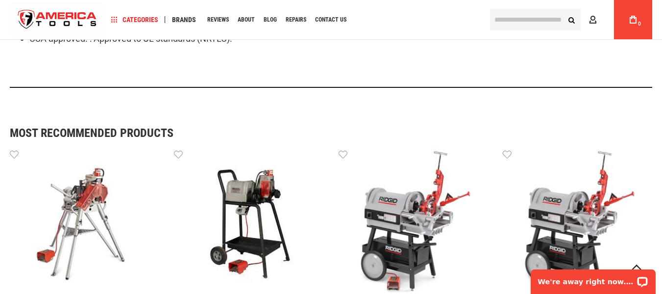
scroll to position [793, 0]
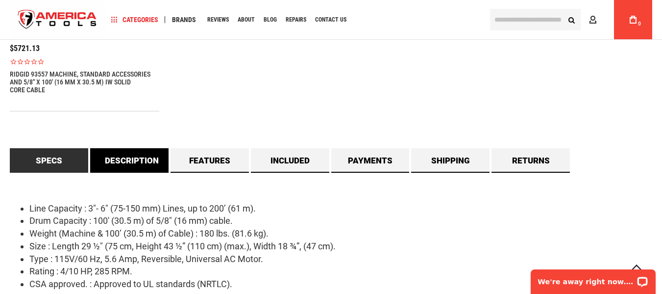
click at [127, 155] on link "Description" at bounding box center [129, 160] width 78 height 25
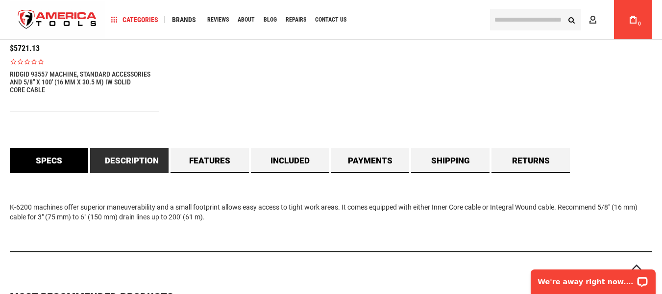
click at [57, 158] on link "Specs" at bounding box center [49, 160] width 78 height 25
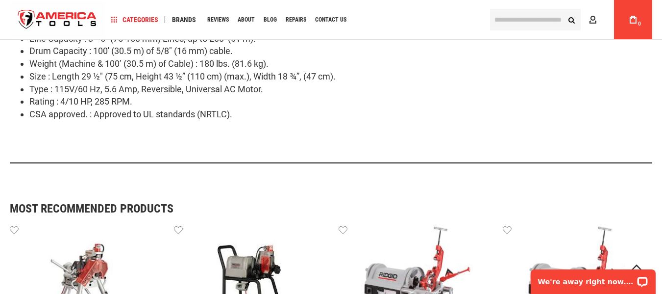
scroll to position [891, 0]
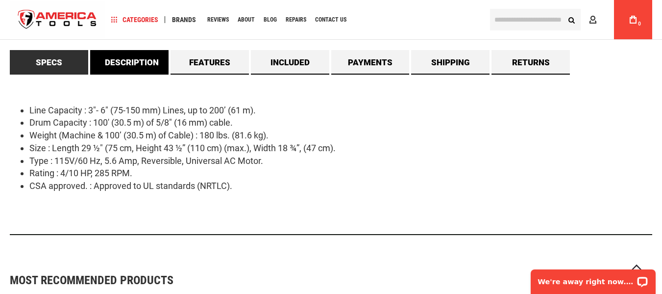
click at [134, 61] on link "Description" at bounding box center [129, 62] width 78 height 25
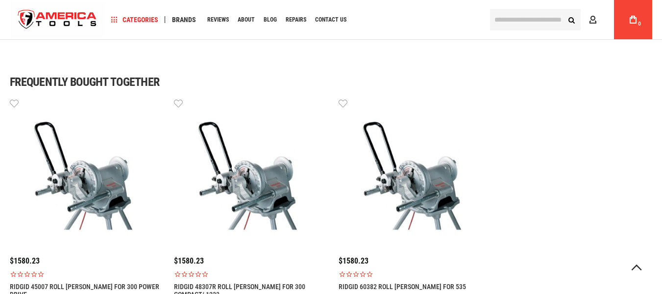
scroll to position [842, 0]
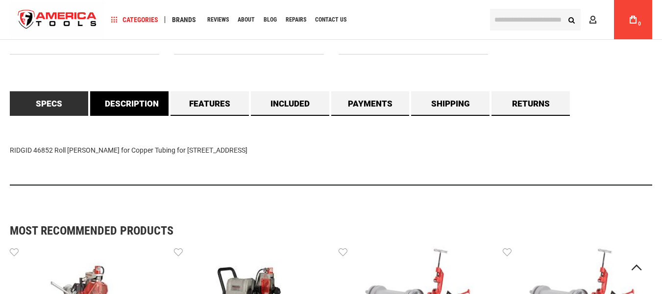
click at [139, 96] on link "Description" at bounding box center [129, 103] width 78 height 25
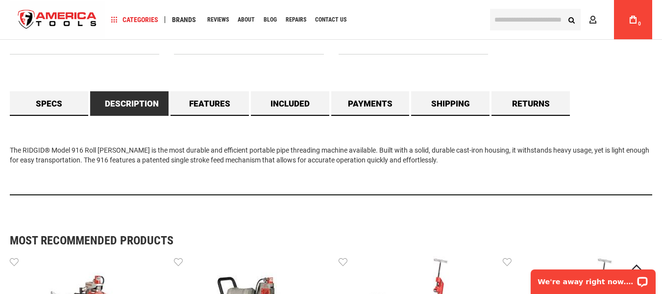
scroll to position [0, 0]
click at [231, 105] on link "Features" at bounding box center [210, 103] width 78 height 25
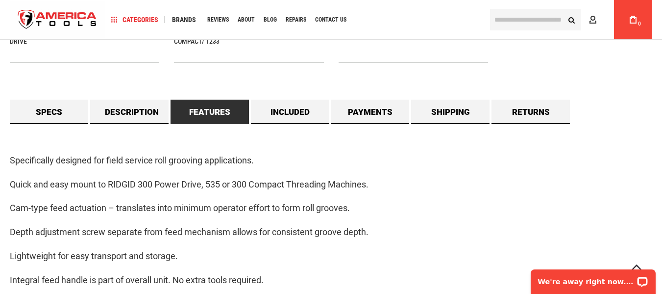
scroll to position [744, 0]
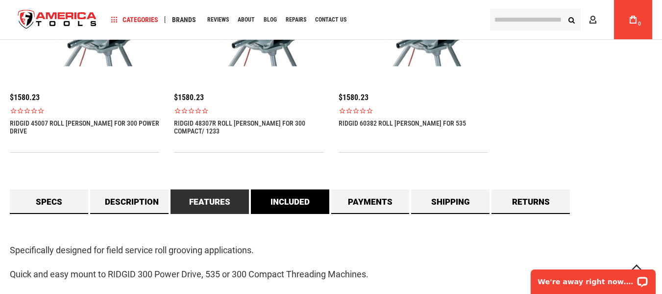
click at [301, 197] on link "Included" at bounding box center [290, 201] width 78 height 25
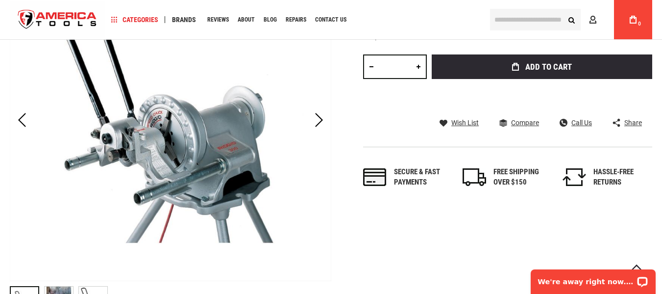
scroll to position [58, 0]
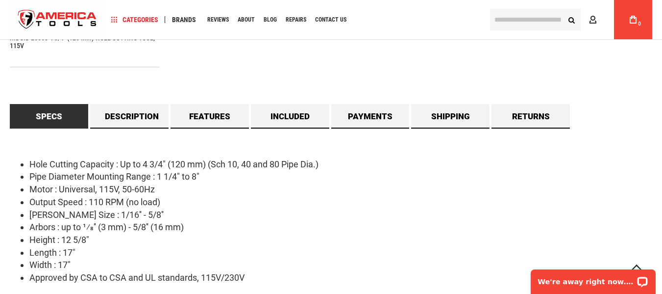
scroll to position [931, 0]
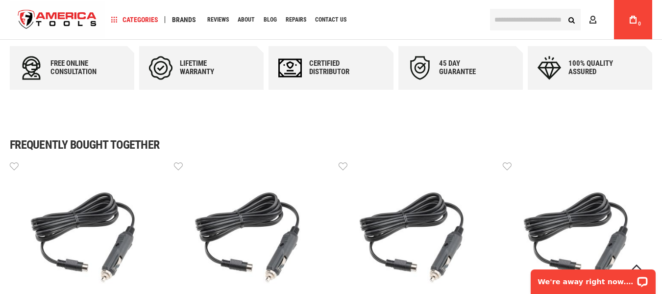
scroll to position [343, 0]
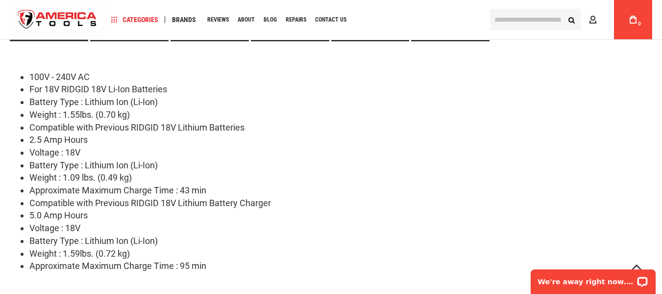
scroll to position [882, 0]
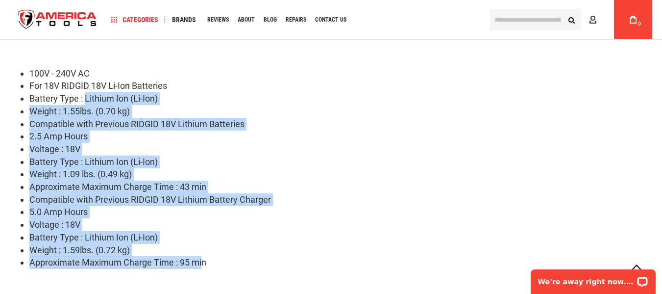
drag, startPoint x: 87, startPoint y: 95, endPoint x: 251, endPoint y: 241, distance: 219.7
click at [203, 260] on ul "100V - 240V AC For 18V RIDGID 18V Li-Ion Batteries Battery Type : Lithium Ion (…" at bounding box center [331, 167] width 643 height 201
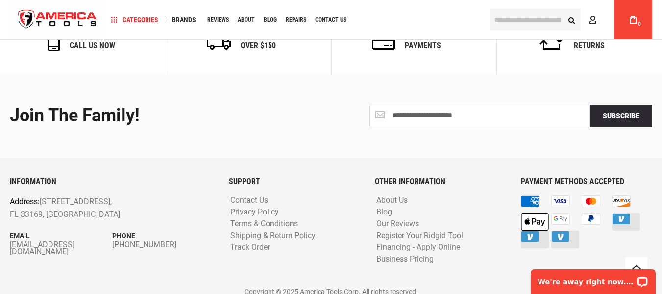
scroll to position [1979, 0]
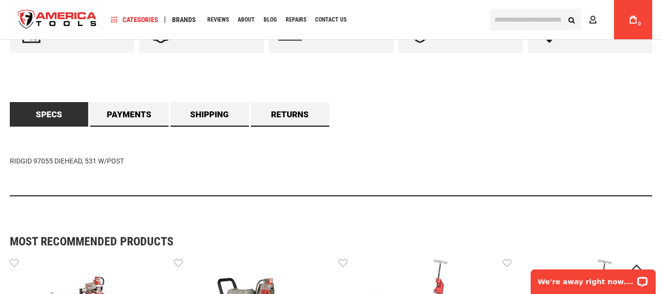
scroll to position [490, 0]
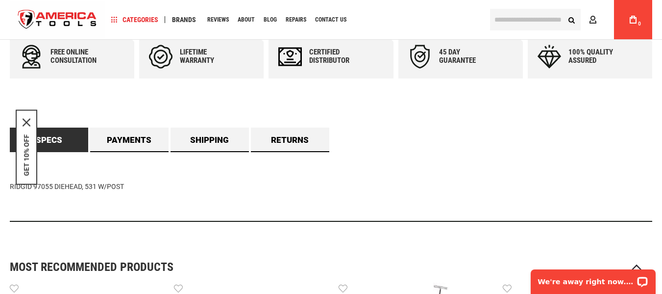
click at [474, 152] on div "RIDGID 97055 DIEHEAD, 531 W/POST" at bounding box center [331, 187] width 643 height 70
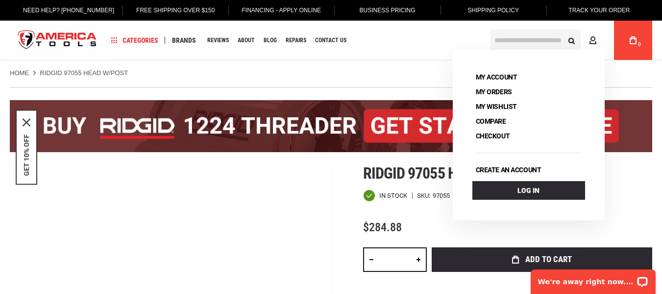
scroll to position [245, 0]
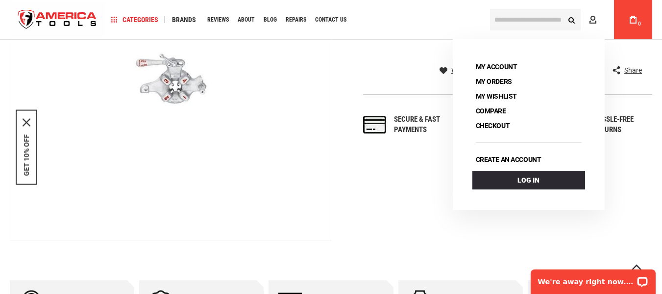
click at [401, 171] on div "Skip to the end of the images gallery Skip to the beginning of the images galle…" at bounding box center [331, 80] width 643 height 322
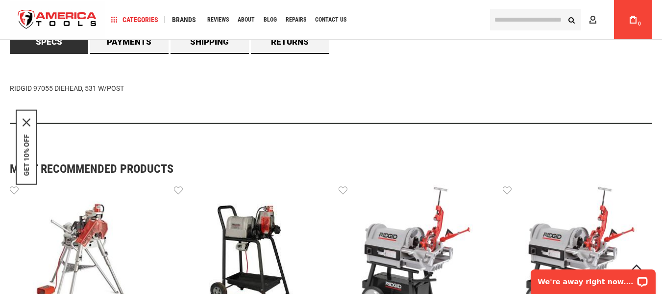
scroll to position [539, 0]
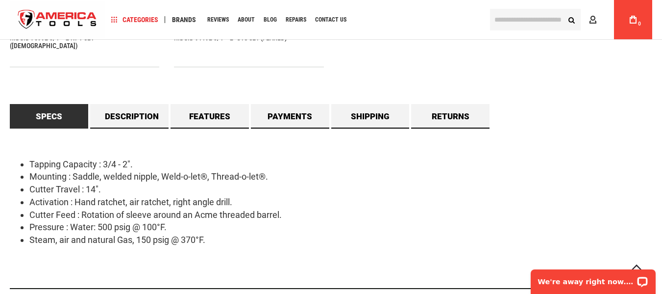
click at [584, 94] on div "Free online consultation Lifetime warranty Certified Distributor 45 day Guarant…" at bounding box center [331, 15] width 643 height 561
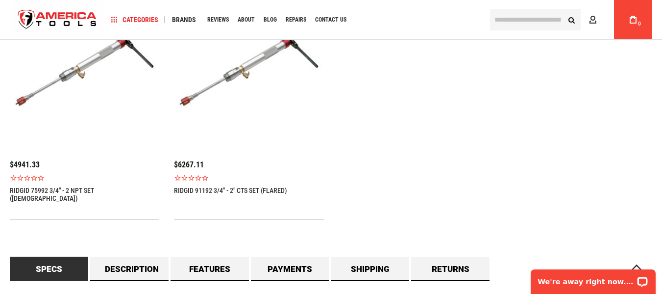
scroll to position [545, 0]
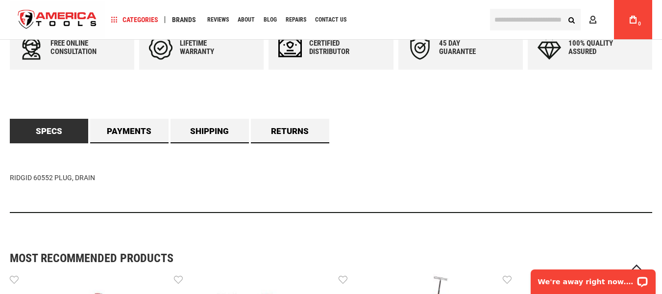
click at [382, 193] on div "RIDGID 60552 PLUG, DRAIN" at bounding box center [331, 178] width 643 height 70
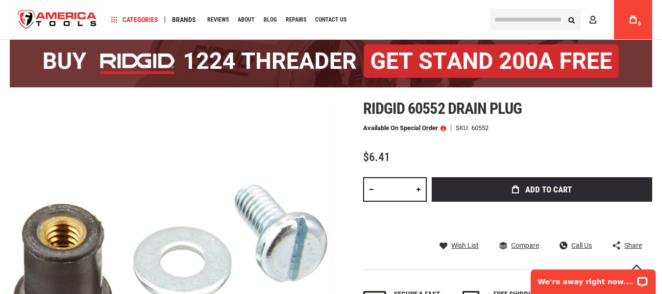
scroll to position [147, 0]
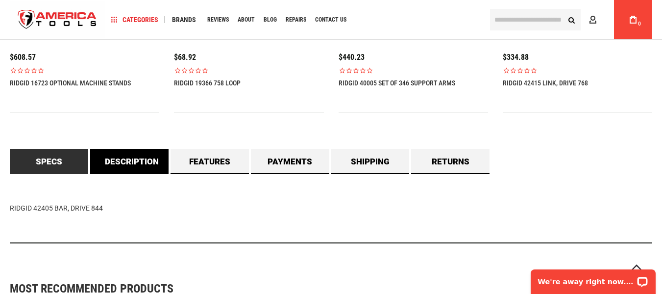
click at [144, 159] on link "Description" at bounding box center [129, 161] width 78 height 25
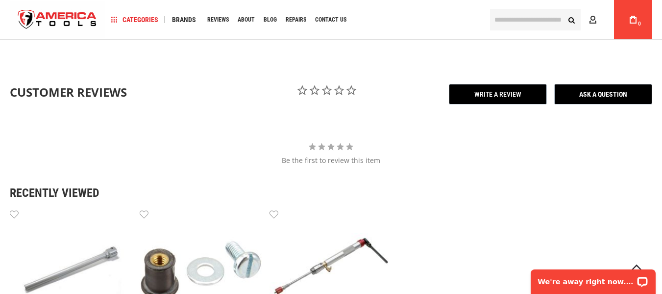
scroll to position [1127, 0]
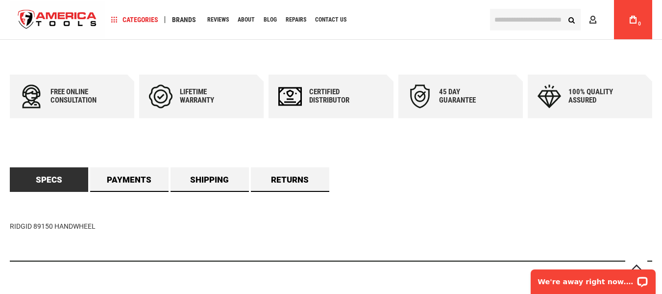
scroll to position [490, 0]
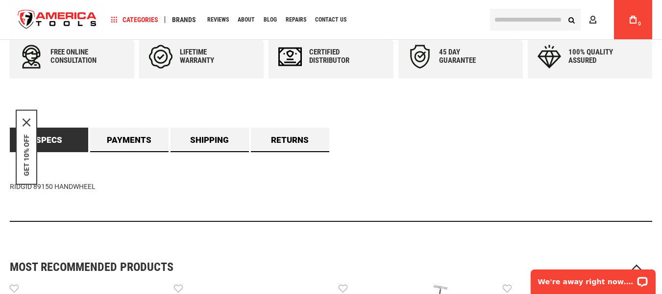
click at [210, 206] on div "RIDGID 89150 HANDWHEEL" at bounding box center [331, 187] width 643 height 70
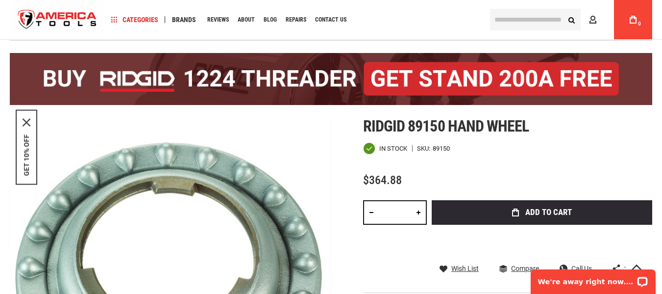
scroll to position [98, 0]
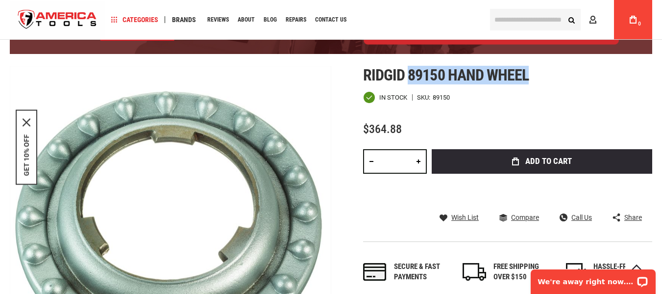
drag, startPoint x: 409, startPoint y: 72, endPoint x: 537, endPoint y: 69, distance: 127.9
click at [537, 69] on h1 "Ridgid 89150 hand wheel" at bounding box center [507, 75] width 289 height 18
copy span "89150 hand wheel"
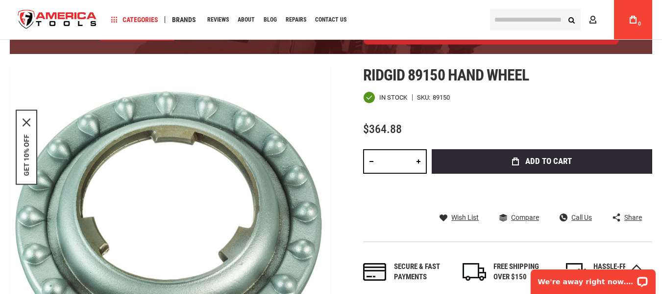
click at [385, 76] on span "Ridgid 89150 hand wheel" at bounding box center [446, 75] width 166 height 19
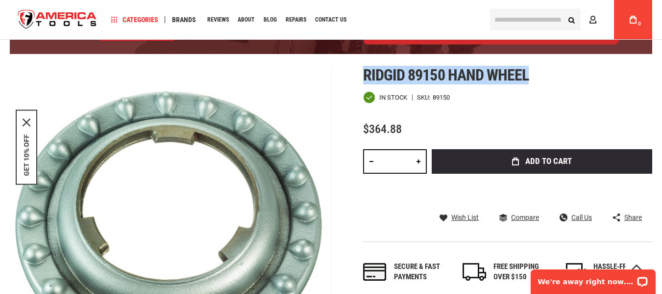
drag, startPoint x: 363, startPoint y: 74, endPoint x: 538, endPoint y: 77, distance: 175.0
click at [538, 77] on div "Skip to the end of the images gallery Skip to the beginning of the images galle…" at bounding box center [331, 227] width 643 height 322
copy span "Ridgid 89150 hand wheel"
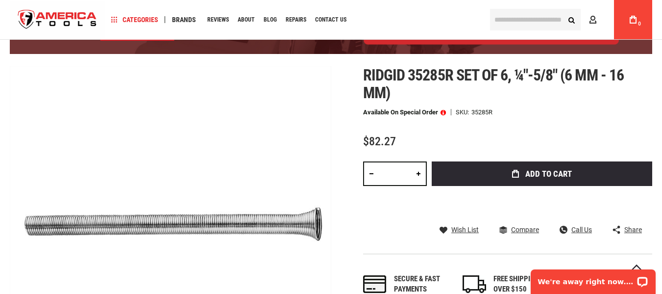
click at [350, 208] on div "Skip to the end of the images gallery Skip to the beginning of the images galle…" at bounding box center [331, 227] width 643 height 322
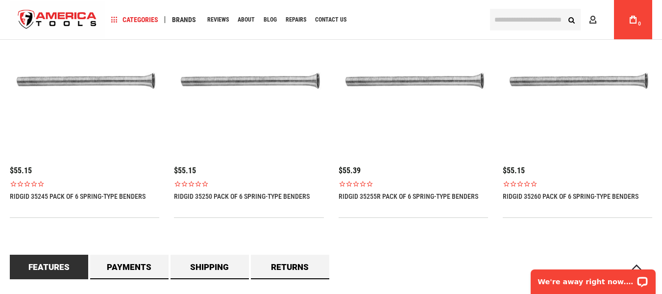
scroll to position [539, 0]
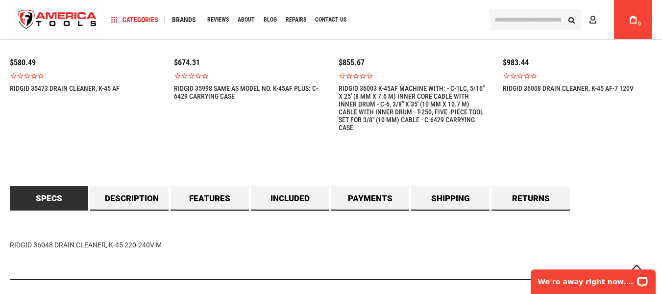
scroll to position [637, 0]
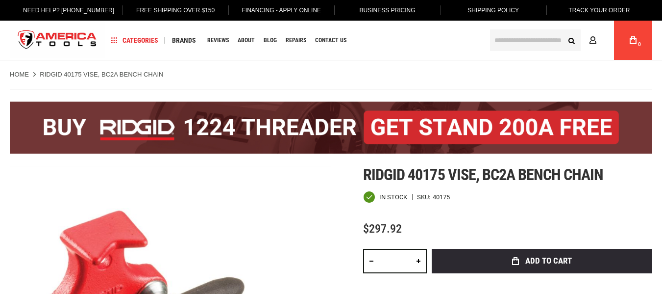
drag, startPoint x: 0, startPoint y: 0, endPoint x: 315, endPoint y: 198, distance: 372.2
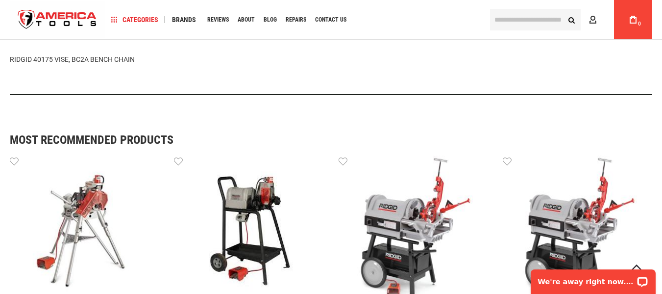
scroll to position [784, 0]
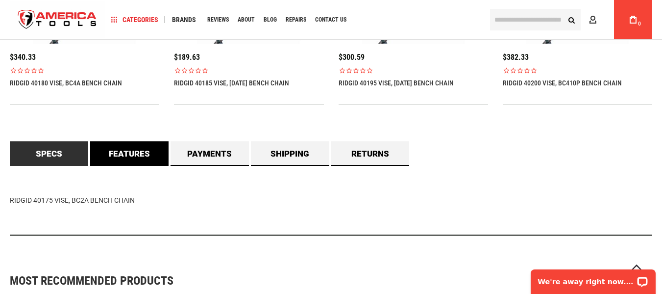
click at [131, 147] on link "Features" at bounding box center [129, 153] width 78 height 25
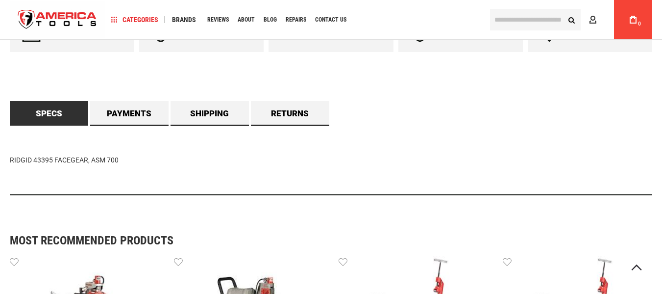
scroll to position [596, 0]
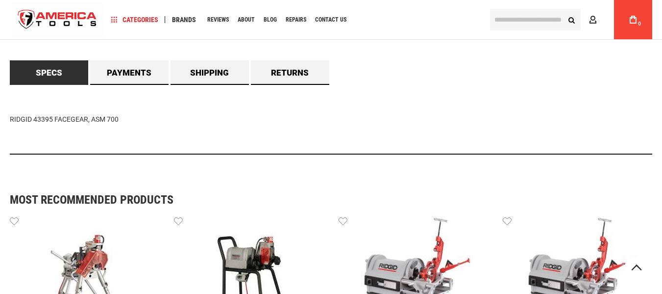
click at [78, 119] on div "RIDGID 43395 FACEGEAR, ASM 700" at bounding box center [331, 120] width 643 height 70
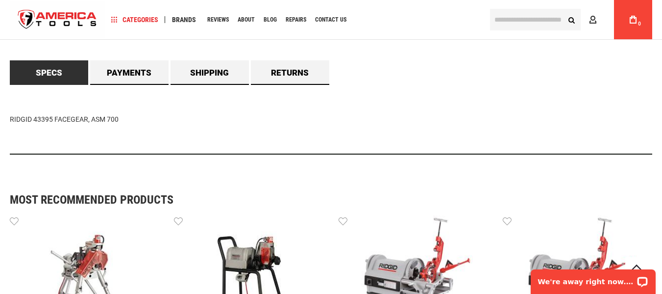
scroll to position [0, 0]
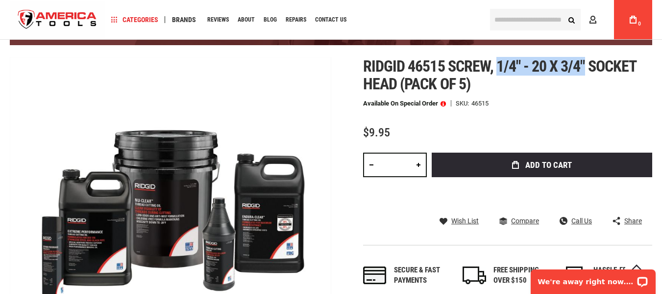
drag, startPoint x: 498, startPoint y: 66, endPoint x: 587, endPoint y: 69, distance: 88.3
click at [587, 69] on span "Ridgid 46515 screw, 1/4" - 20 x 3/4" socket head (pack of 5)" at bounding box center [499, 75] width 273 height 36
click at [635, 66] on span "Ridgid 46515 screw, 1/4" - 20 x 3/4" socket head (pack of 5)" at bounding box center [499, 75] width 273 height 36
click at [395, 87] on span "Ridgid 46515 screw, 1/4" - 20 x 3/4" socket head (pack of 5)" at bounding box center [499, 75] width 273 height 36
copy span "1/4" - 20 x 3/4" socket head"
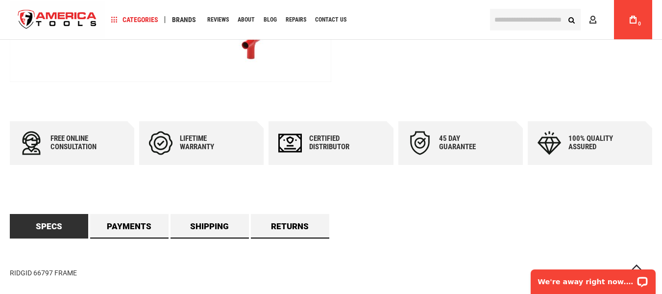
scroll to position [490, 0]
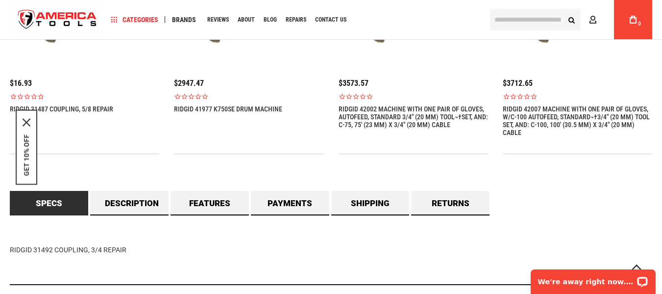
scroll to position [833, 0]
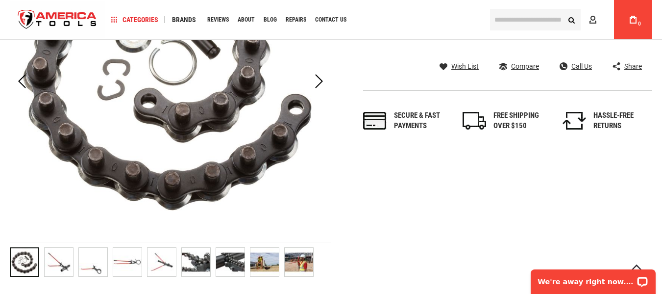
scroll to position [245, 0]
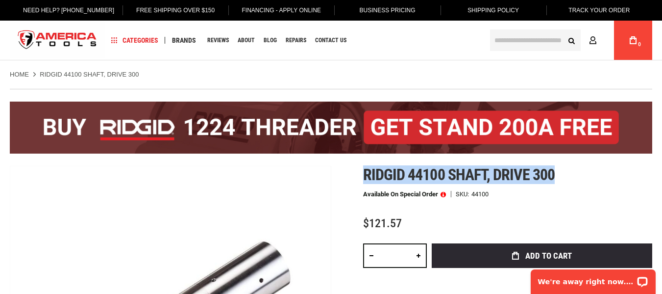
drag, startPoint x: 364, startPoint y: 173, endPoint x: 553, endPoint y: 177, distance: 189.7
click at [553, 177] on span "Ridgid 44100 shaft, drive 300" at bounding box center [459, 174] width 192 height 19
copy span "Ridgid 44100 shaft, drive 300"
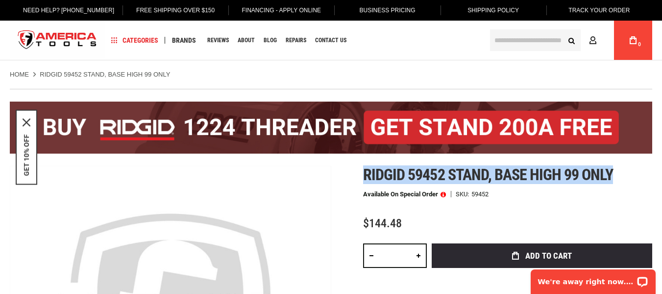
drag, startPoint x: 367, startPoint y: 169, endPoint x: 619, endPoint y: 174, distance: 251.5
click at [619, 174] on h1 "Ridgid 59452 stand, base high 99 only" at bounding box center [507, 175] width 289 height 18
copy span "Ridgid 59452 stand, base high 99 only"
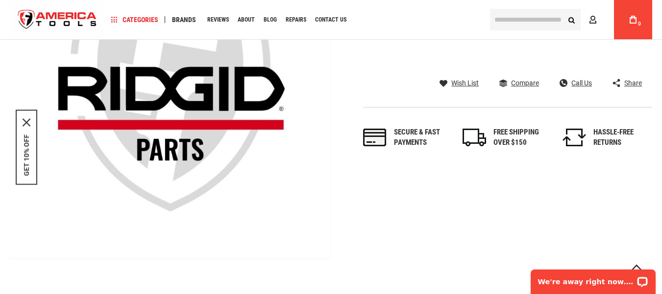
scroll to position [294, 0]
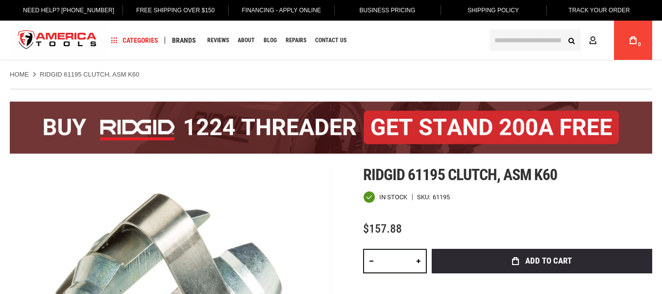
click at [600, 182] on h1 "Ridgid 61195 clutch, asm k60" at bounding box center [507, 175] width 289 height 18
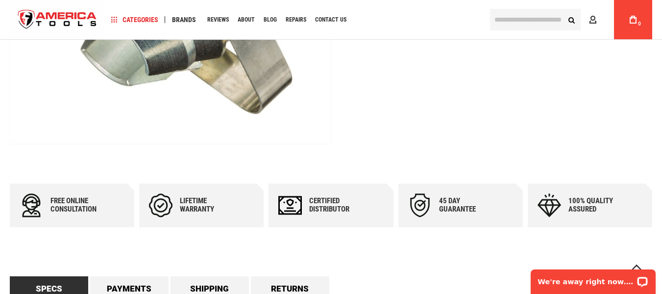
scroll to position [441, 0]
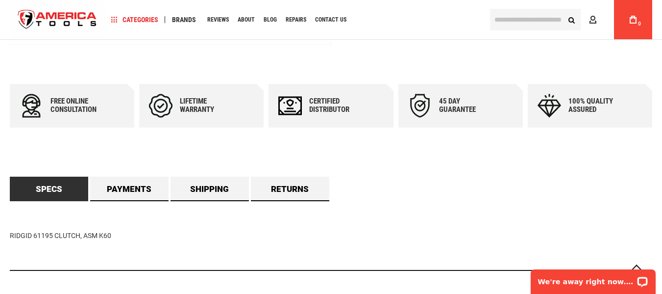
drag, startPoint x: 11, startPoint y: 236, endPoint x: 133, endPoint y: 216, distance: 123.6
click at [116, 243] on div "RIDGID 61195 CLUTCH, ASM K60" at bounding box center [331, 236] width 643 height 70
copy div "RIDGID 61195 CLUTCH, ASM K60"
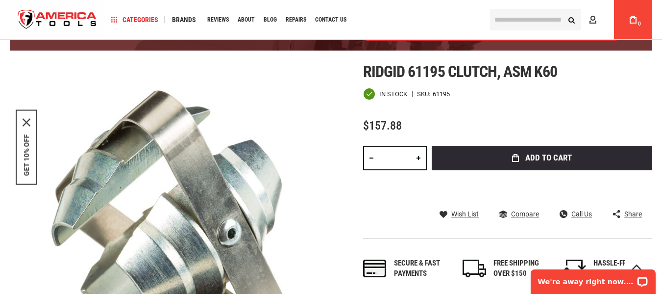
scroll to position [98, 0]
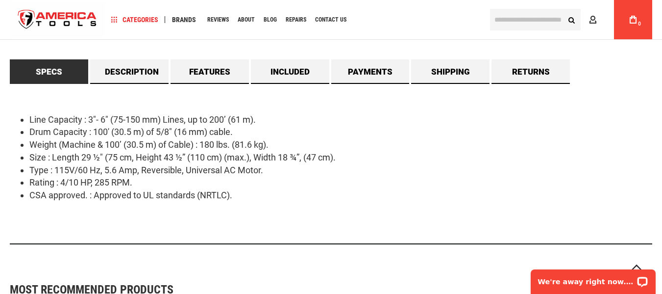
scroll to position [882, 0]
click at [173, 171] on li "Type : 115V/60 Hz, 5.6 Amp, Reversible, Universal AC Motor." at bounding box center [340, 169] width 623 height 13
click at [157, 156] on li "Size : Length 29 ½" (75 cm, Height 43 ½” (110 cm) (max.), Width 18 ¾”, (47 cm)." at bounding box center [340, 156] width 623 height 13
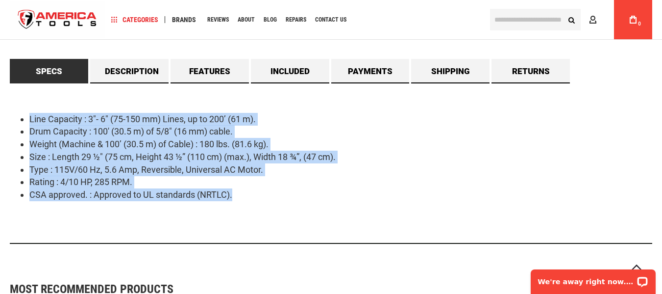
drag, startPoint x: 29, startPoint y: 119, endPoint x: 238, endPoint y: 199, distance: 223.4
click at [238, 199] on ul "Line Capacity : 3"- 6" (75-150 mm) Lines, up to 200’ (61 m). Drum Capacity : 10…" at bounding box center [331, 157] width 643 height 88
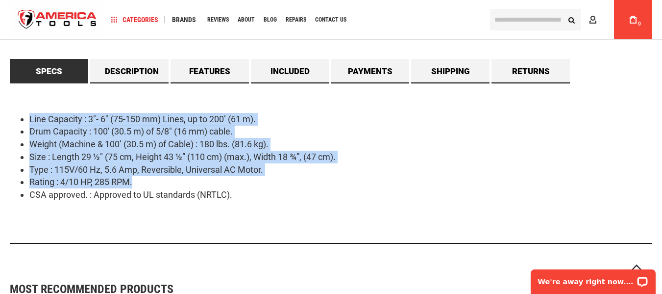
click at [212, 178] on li "Rating : 4/10 HP, 285 RPM." at bounding box center [340, 181] width 623 height 13
copy ul "Line Capacity : 3"- 6" (75-150 mm) Lines, up to 200’ (61 m). Drum Capacity : 10…"
click at [220, 138] on li "Drum Capacity : 100' (30.5 m) of 5/8" (16 mm) cable." at bounding box center [340, 131] width 623 height 13
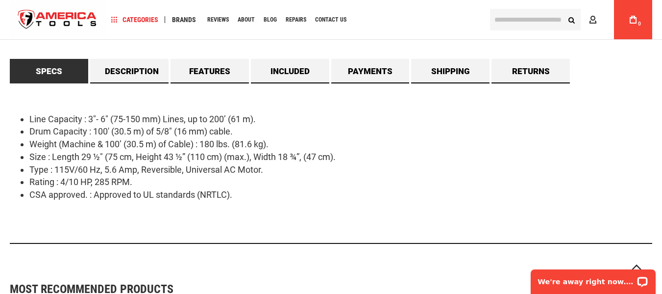
click at [255, 144] on li "Weight (Machine & 100’ (30.5 m) of Cable) : 180 lbs. (81.6 kg)." at bounding box center [340, 144] width 623 height 13
click at [175, 157] on li "Size : Length 29 ½" (75 cm, Height 43 ½” (110 cm) (max.), Width 18 ¾”, (47 cm)." at bounding box center [340, 156] width 623 height 13
click at [353, 153] on li "Size : Length 29 ½" (75 cm, Height 43 ½” (110 cm) (max.), Width 18 ¾”, (47 cm)." at bounding box center [340, 156] width 623 height 13
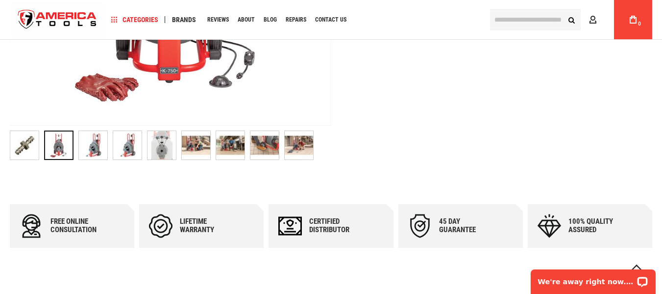
scroll to position [490, 0]
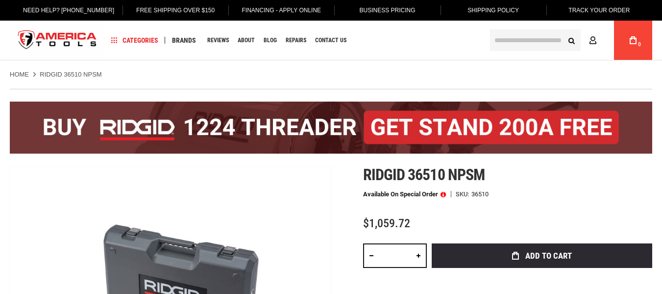
click at [533, 183] on div "Ridgid 36510 npsm Available on Special Order SKU 36510 $1,059.72 Total: $ 1059.…" at bounding box center [507, 281] width 289 height 230
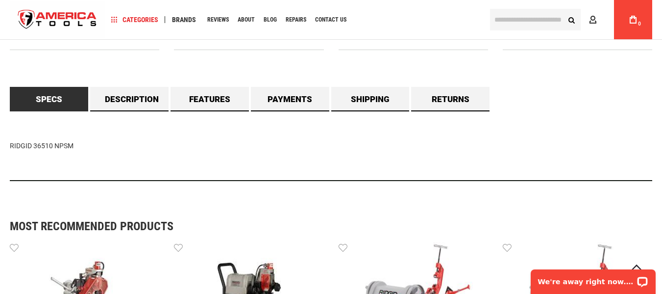
scroll to position [882, 0]
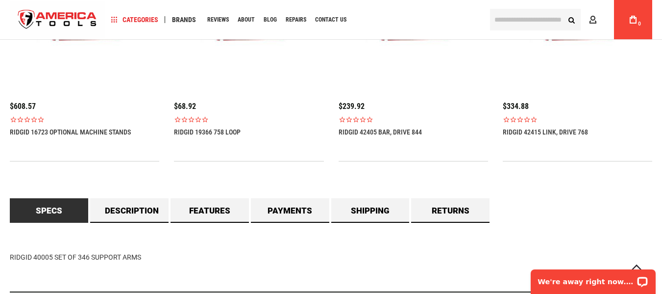
scroll to position [833, 0]
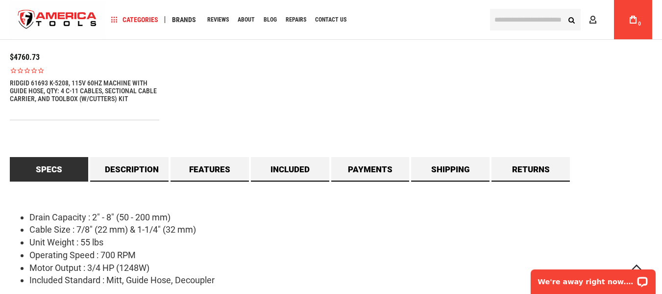
scroll to position [882, 0]
